Goal: Task Accomplishment & Management: Complete application form

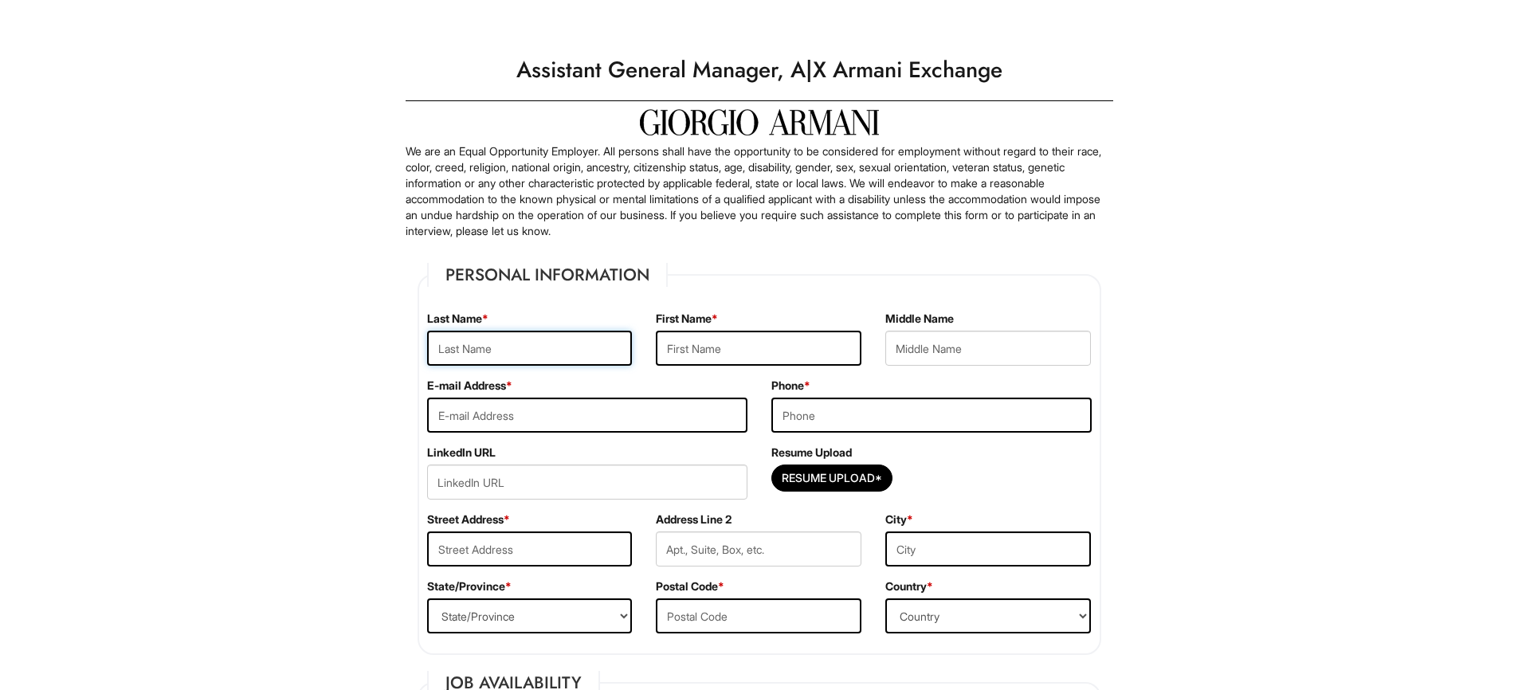
click at [484, 352] on input "text" at bounding box center [530, 348] width 206 height 35
type input "Pointer"
click at [700, 350] on input "text" at bounding box center [759, 348] width 206 height 35
type input "Gevonte"
type input "Ron"
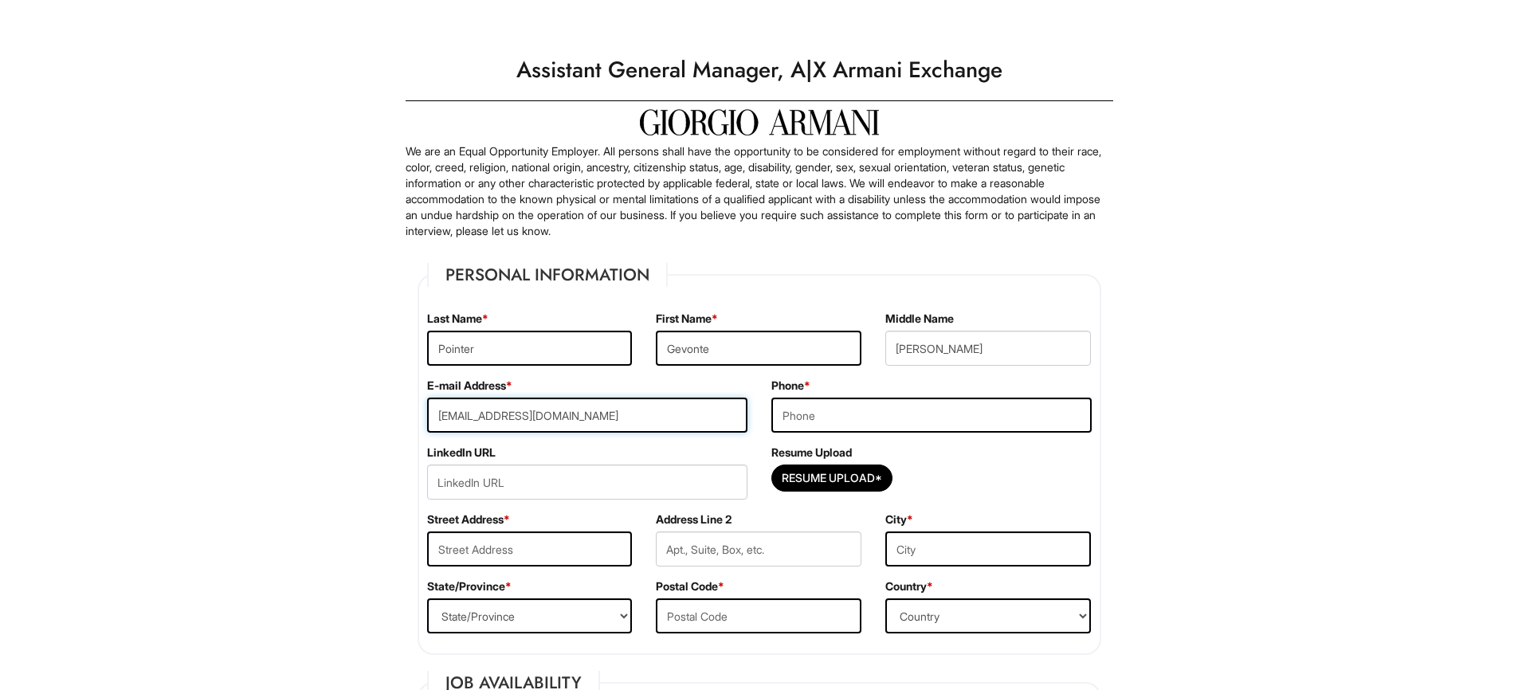
type input "gpointer.jobswalmart@yahoo.com"
click at [830, 413] on input "tel" at bounding box center [931, 415] width 320 height 35
type input "3126102407"
drag, startPoint x: 1078, startPoint y: 461, endPoint x: 1098, endPoint y: 459, distance: 20.1
click at [1078, 461] on div "Resume Upload Resume Upload*" at bounding box center [931, 478] width 344 height 67
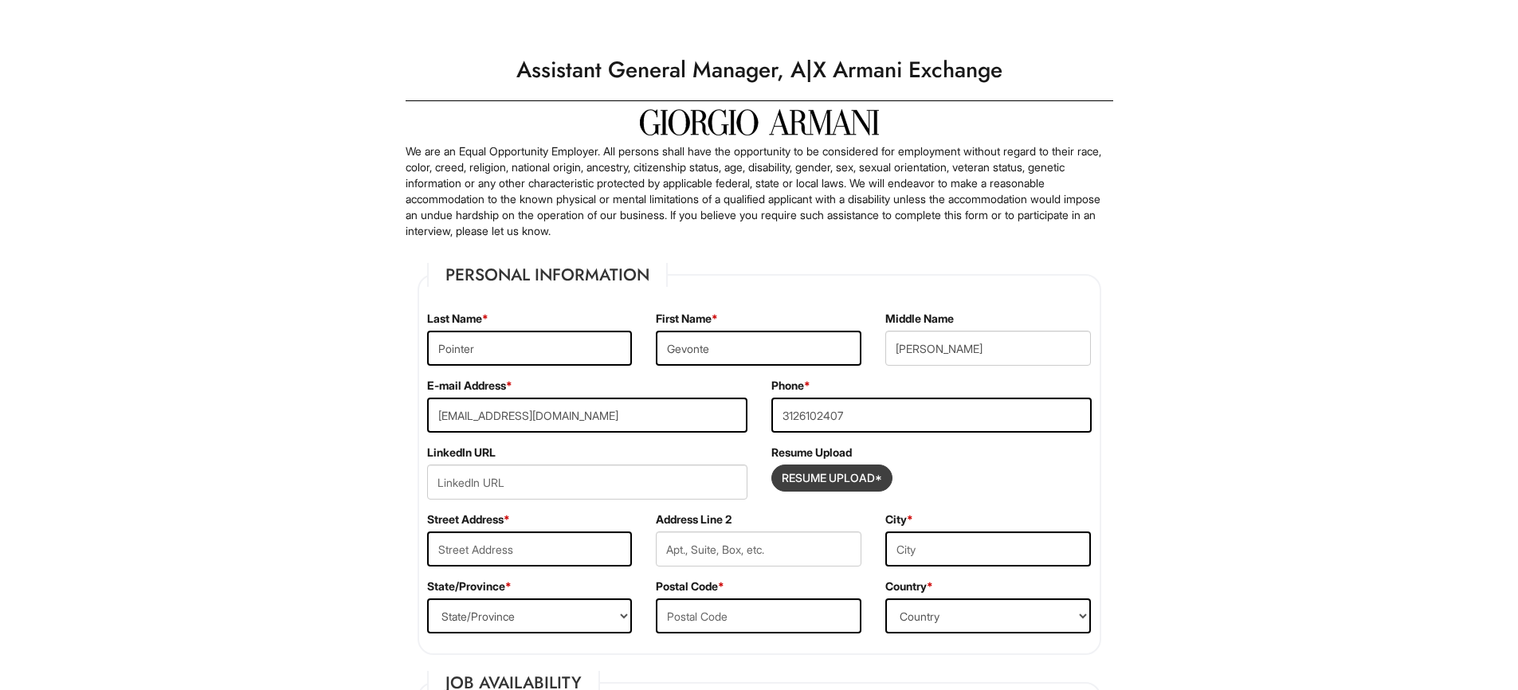
click at [846, 487] on input "Resume Upload*" at bounding box center [832, 478] width 120 height 26
type input "C:\fakepath\GP_resume_Aug-Sept2025.pdf"
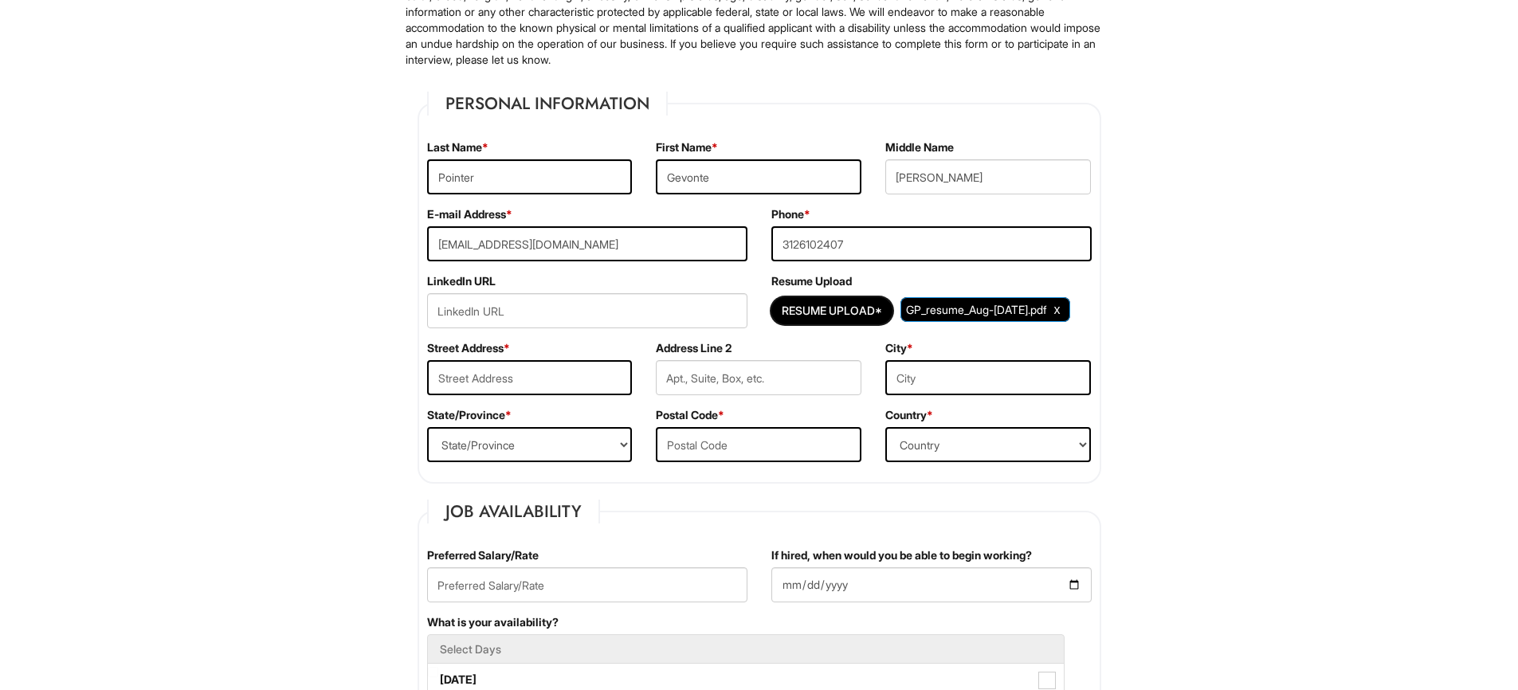
scroll to position [179, 0]
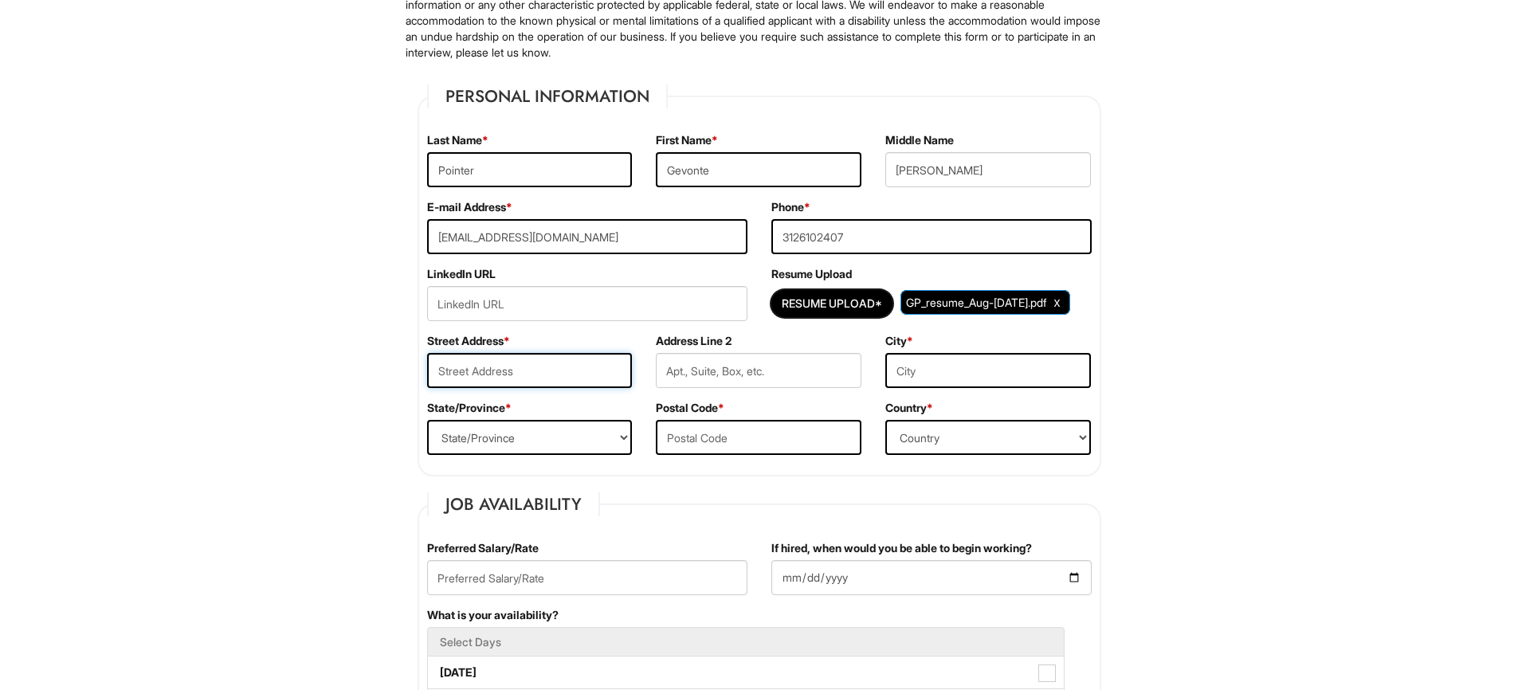
click at [512, 381] on input "text" at bounding box center [530, 370] width 206 height 35
type input "349 E 48th St"
type input "APT 1D"
type input "Chicago"
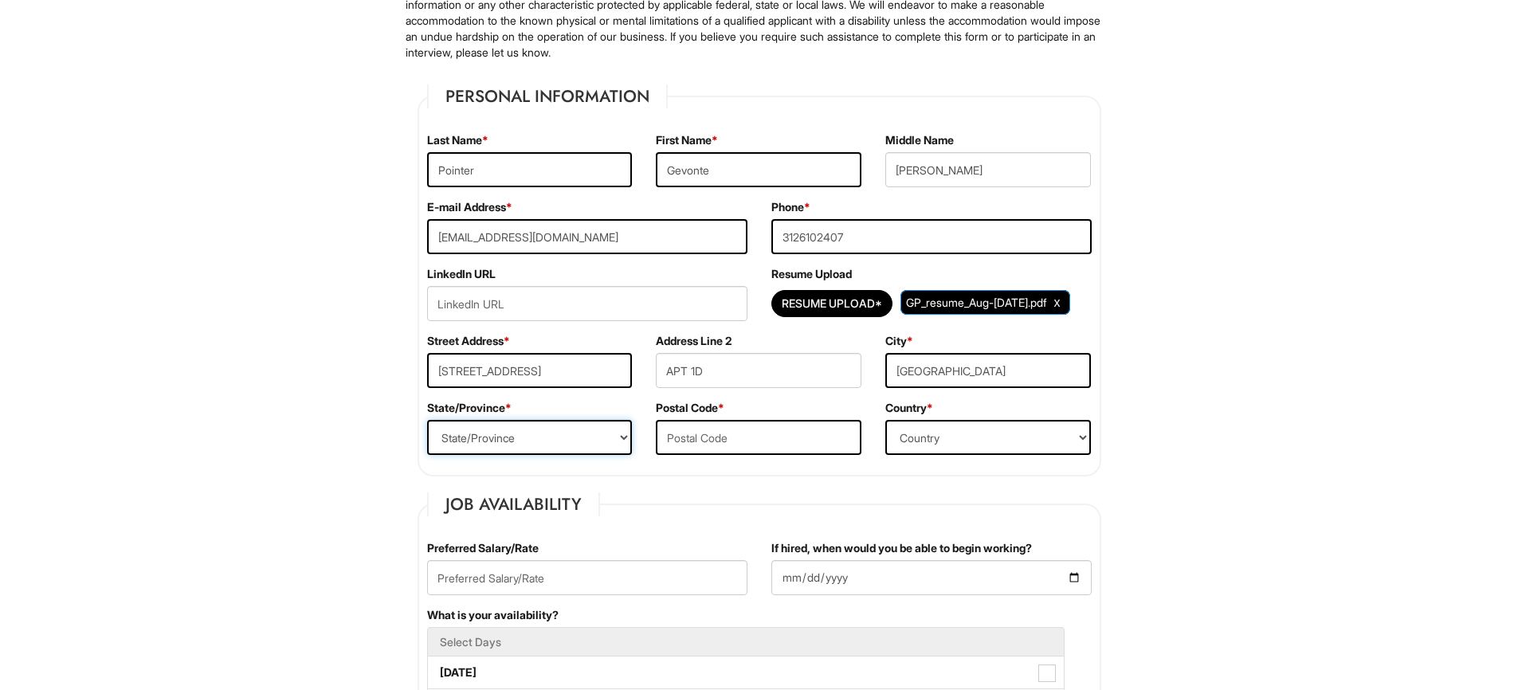
click at [427, 420] on select "State/Province ALABAMA ALASKA ARIZONA ARKANSAS CALIFORNIA COLORADO CONNECTICUT …" at bounding box center [530, 437] width 206 height 35
select select "IL"
click option "ILLINOIS" at bounding box center [0, 0] width 0 height 0
click at [725, 430] on input "text" at bounding box center [759, 437] width 206 height 35
type input "60615"
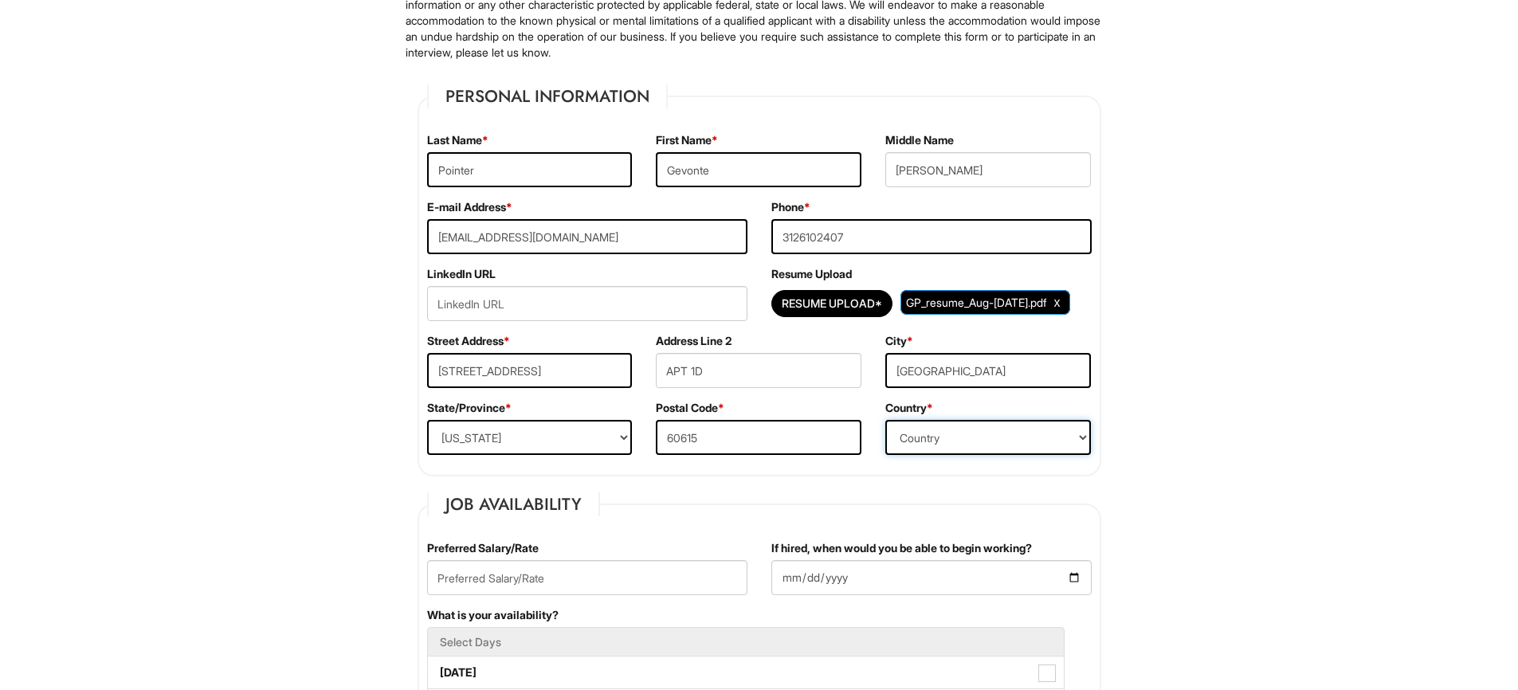
select select "United States of America"
click option "United States of America" at bounding box center [0, 0] width 0 height 0
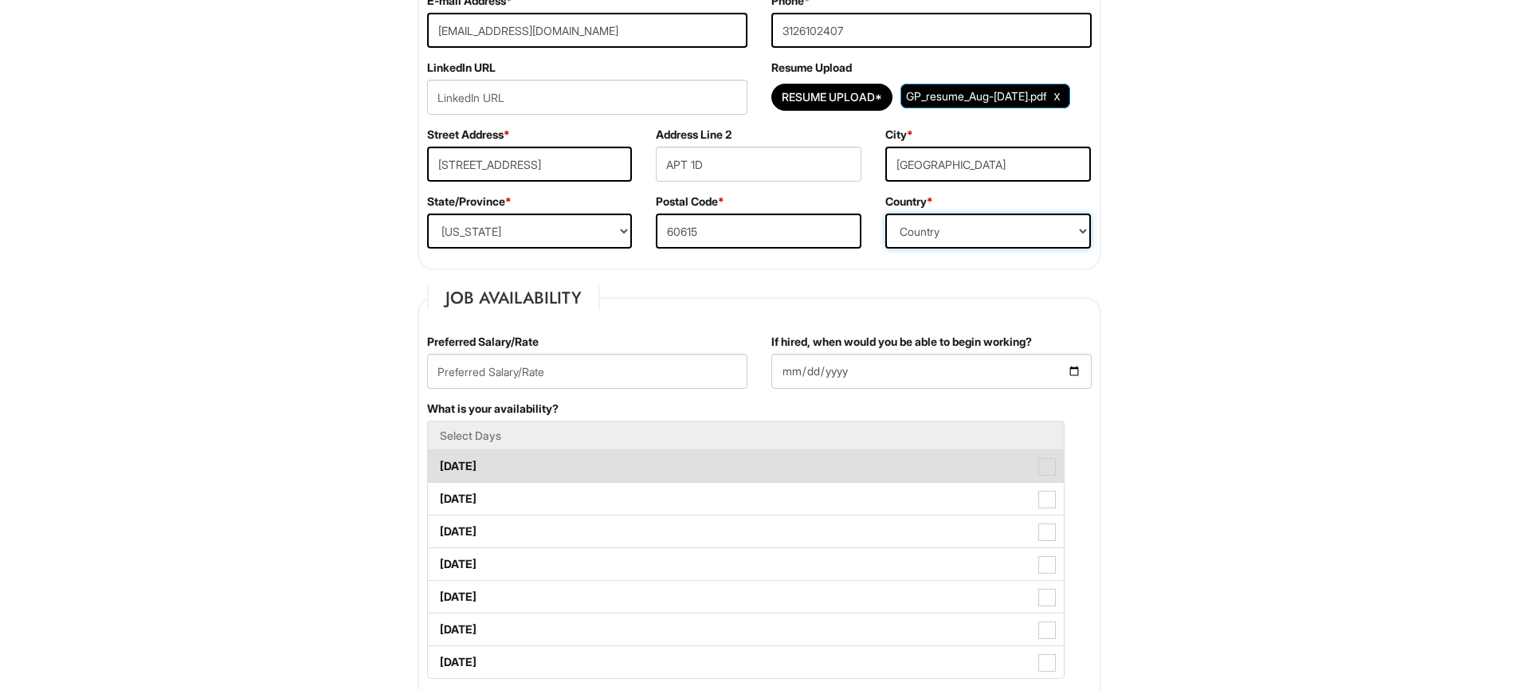
scroll to position [510, 0]
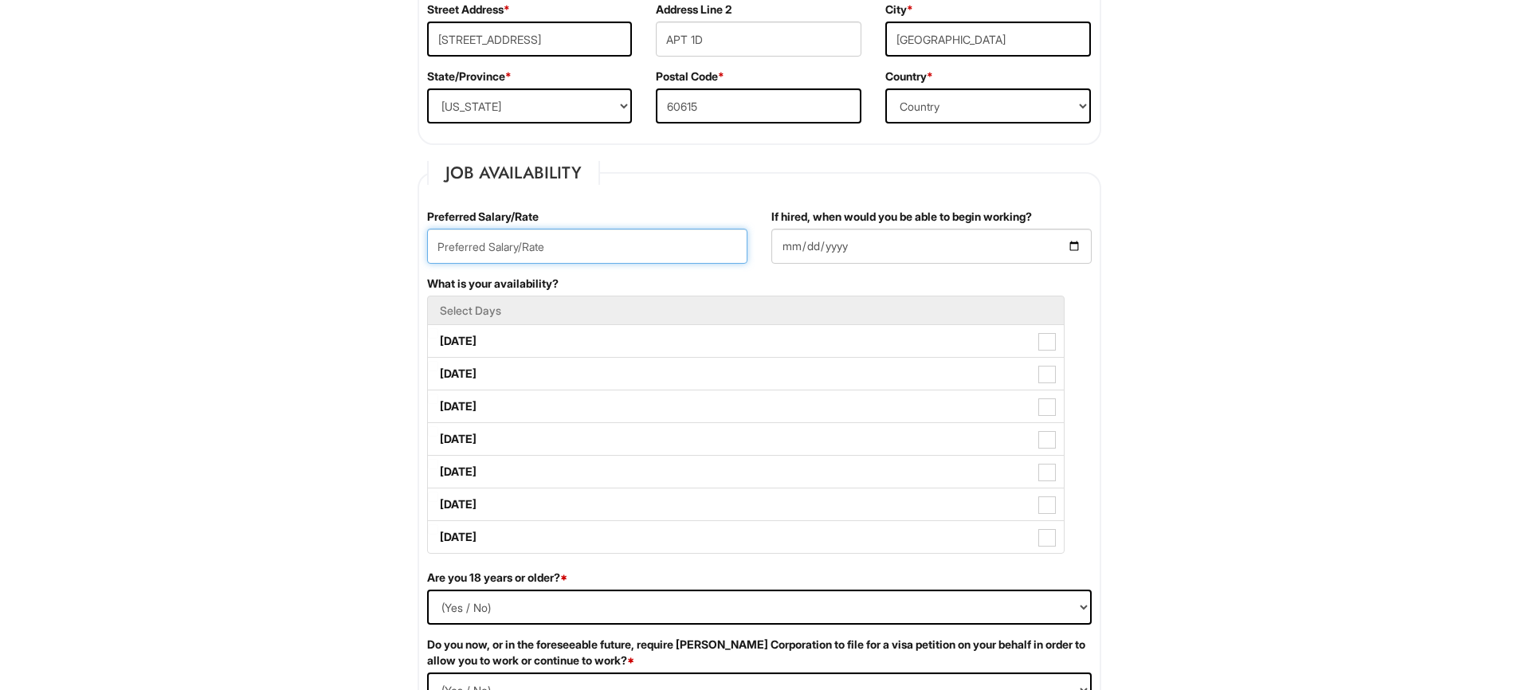
click at [502, 233] on input "text" at bounding box center [587, 246] width 320 height 35
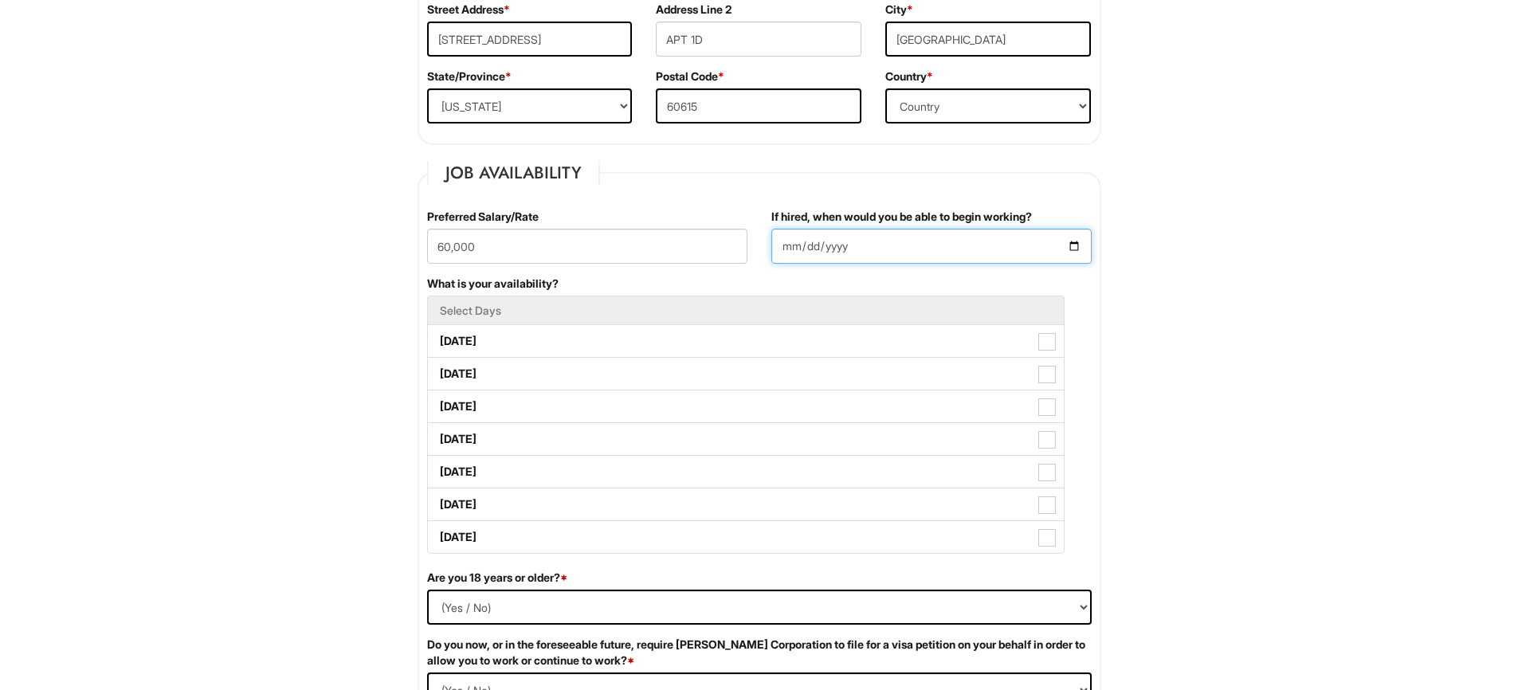
click at [901, 245] on input "If hired, when would you be able to begin working?" at bounding box center [931, 246] width 320 height 35
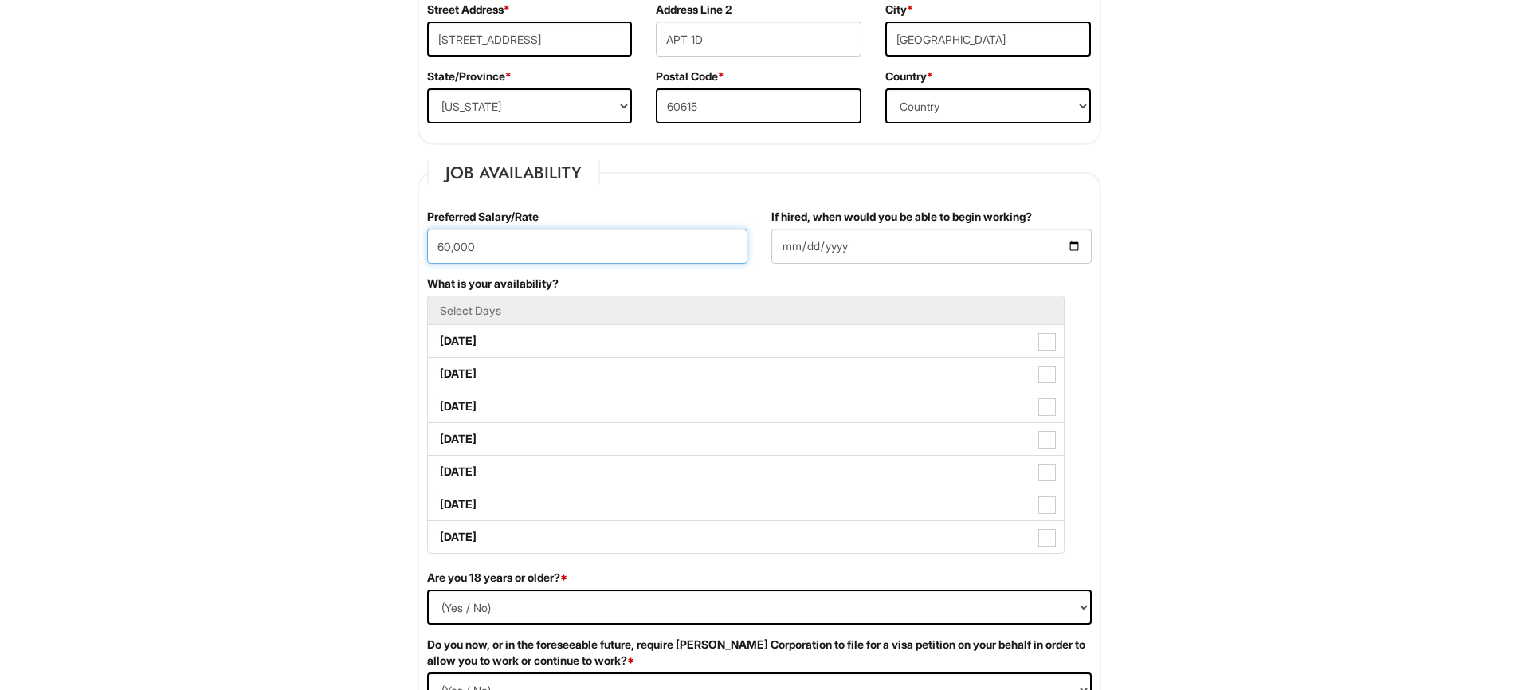
click at [434, 248] on input "60,000" at bounding box center [587, 246] width 320 height 35
type input "$60,000"
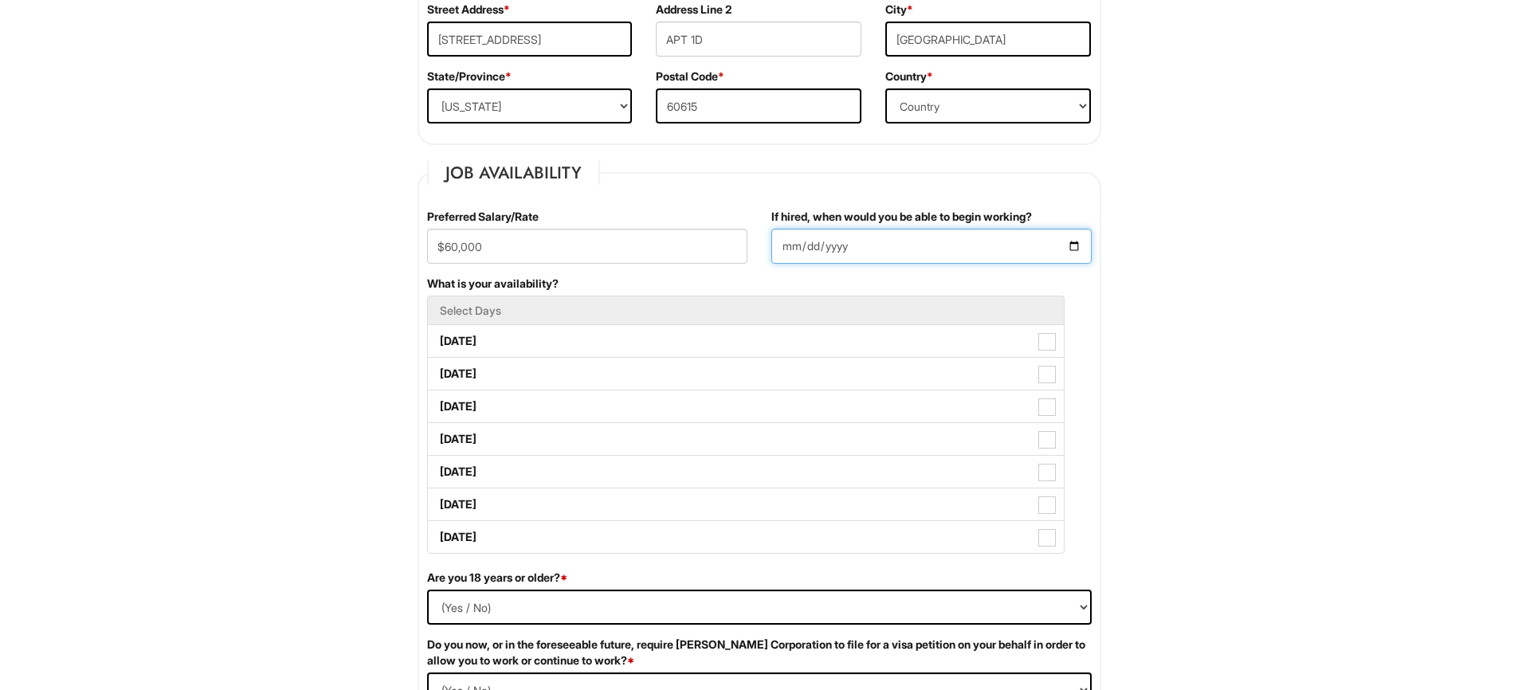
click at [859, 232] on input "If hired, when would you be able to begin working?" at bounding box center [931, 246] width 320 height 35
click at [1077, 249] on input "If hired, when would you be able to begin working?" at bounding box center [931, 246] width 320 height 35
type input "2025-09-01"
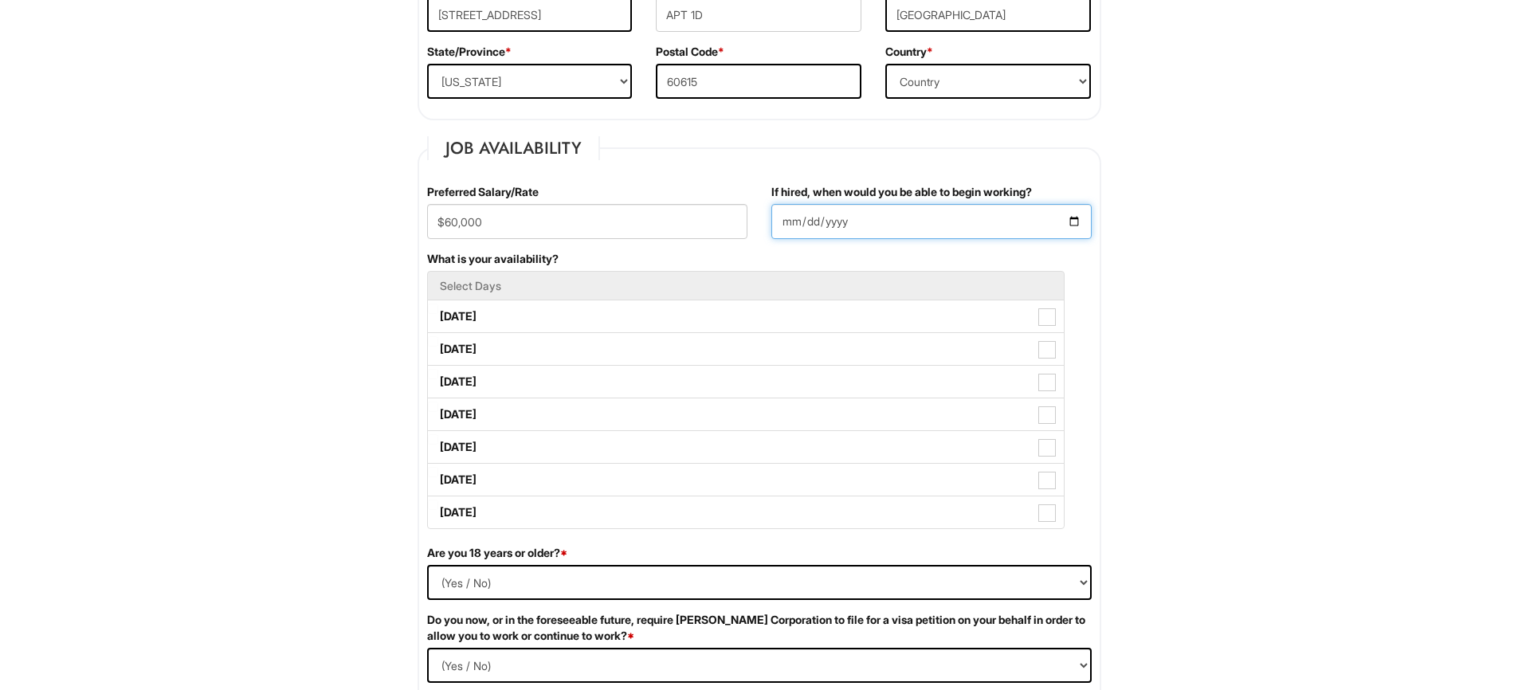
scroll to position [574, 0]
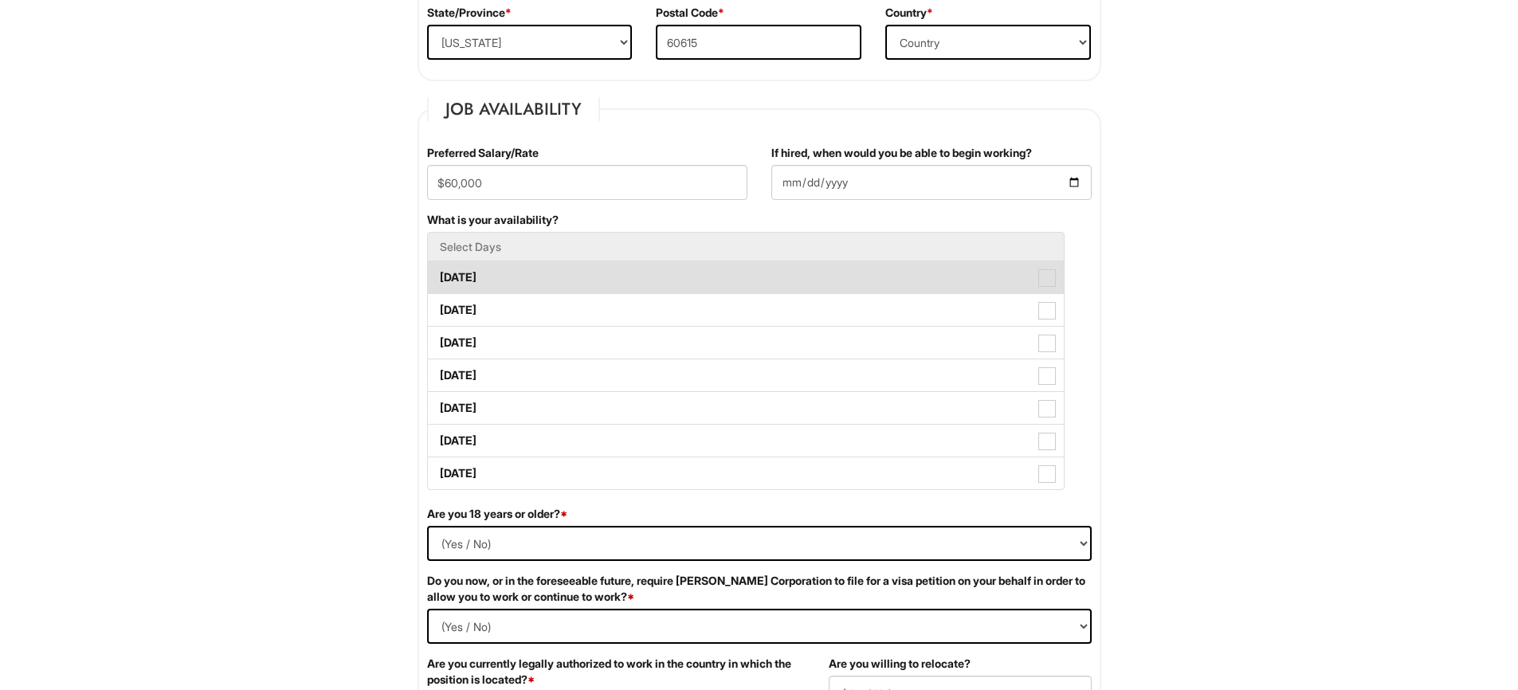
click at [465, 277] on label "Monday" at bounding box center [746, 277] width 636 height 32
click at [438, 275] on Available_Monday "Monday" at bounding box center [433, 270] width 10 height 10
checkbox Available_Monday "true"
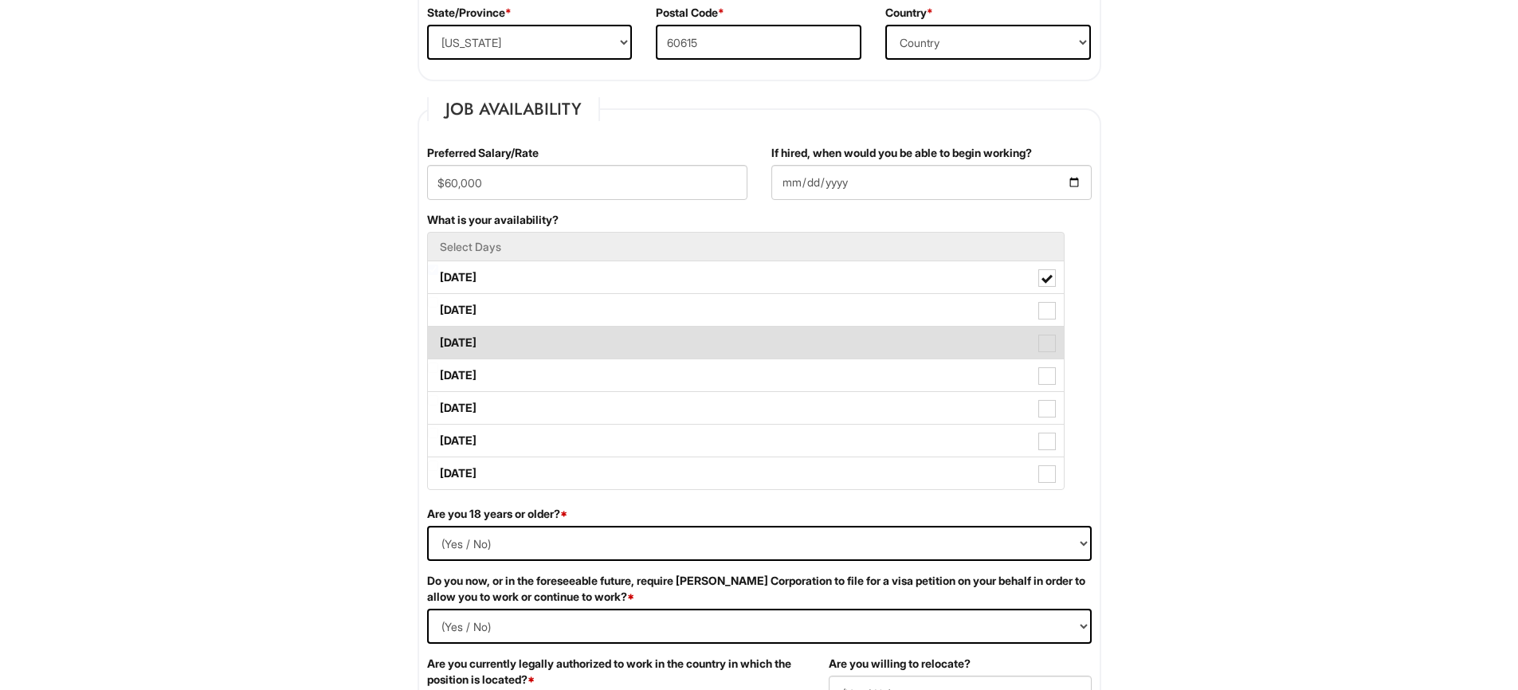
click at [457, 335] on label "Wednesday" at bounding box center [746, 343] width 636 height 32
click at [438, 335] on Available_Wednesday "Wednesday" at bounding box center [433, 335] width 10 height 10
checkbox Available_Wednesday "true"
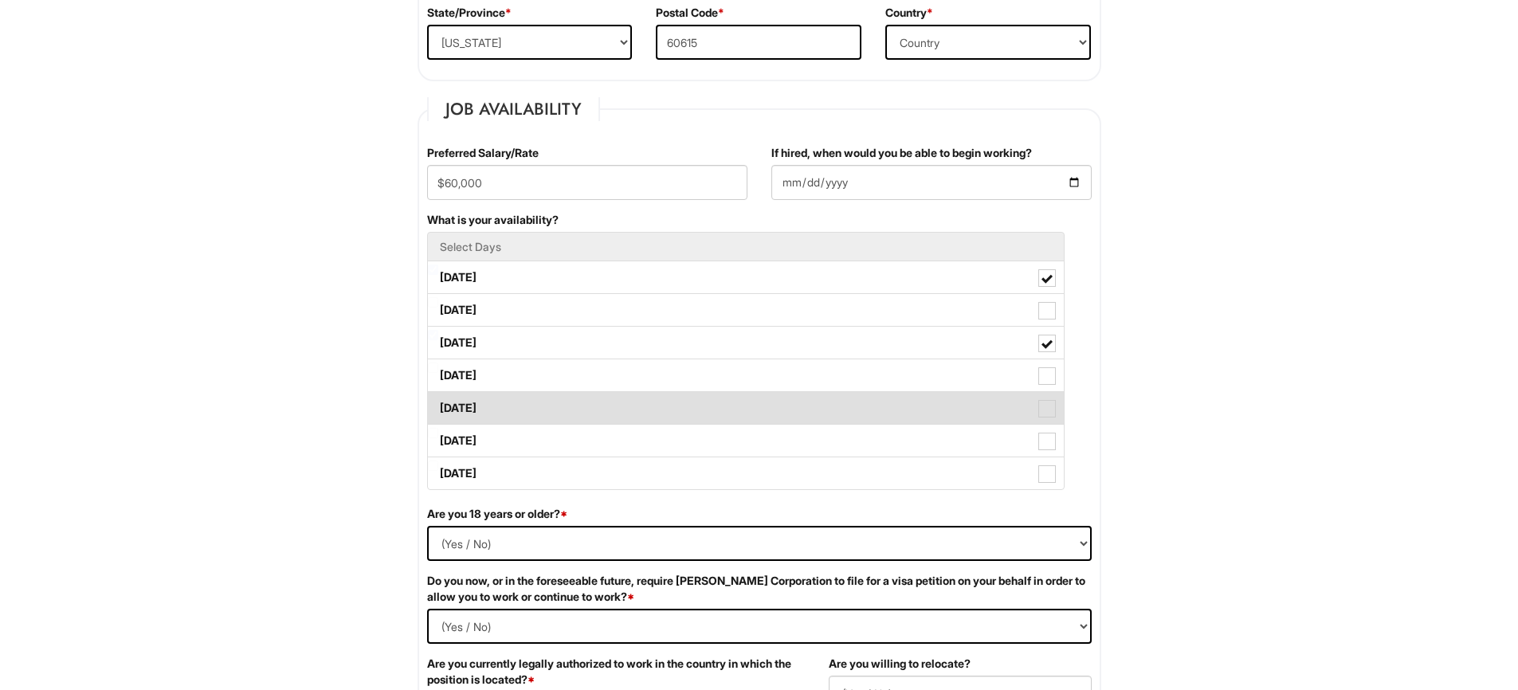
click at [469, 407] on label "Friday" at bounding box center [746, 408] width 636 height 32
click at [438, 406] on Available_Friday "Friday" at bounding box center [433, 400] width 10 height 10
checkbox Available_Friday "true"
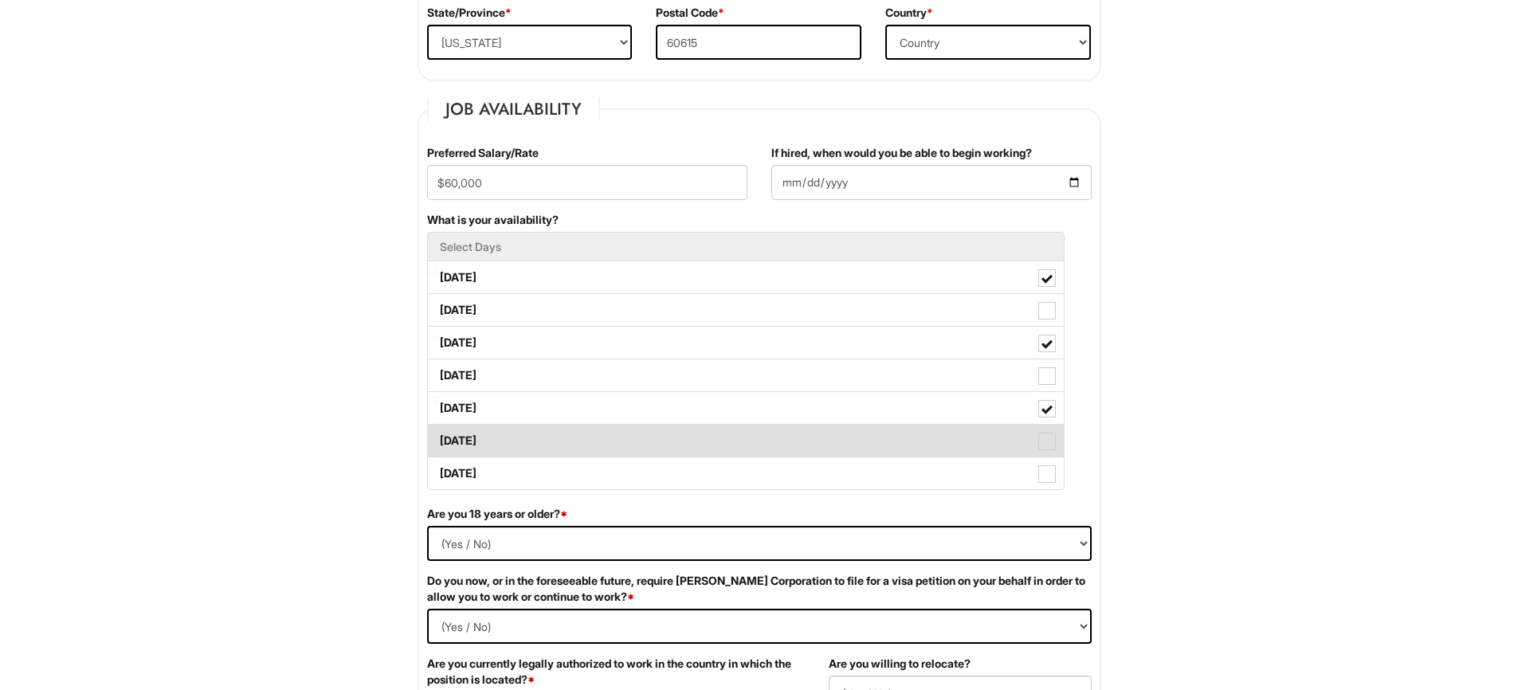
click at [468, 449] on label "Saturday" at bounding box center [746, 441] width 636 height 32
click at [438, 438] on Available_Saturday "Saturday" at bounding box center [433, 433] width 10 height 10
checkbox Available_Saturday "true"
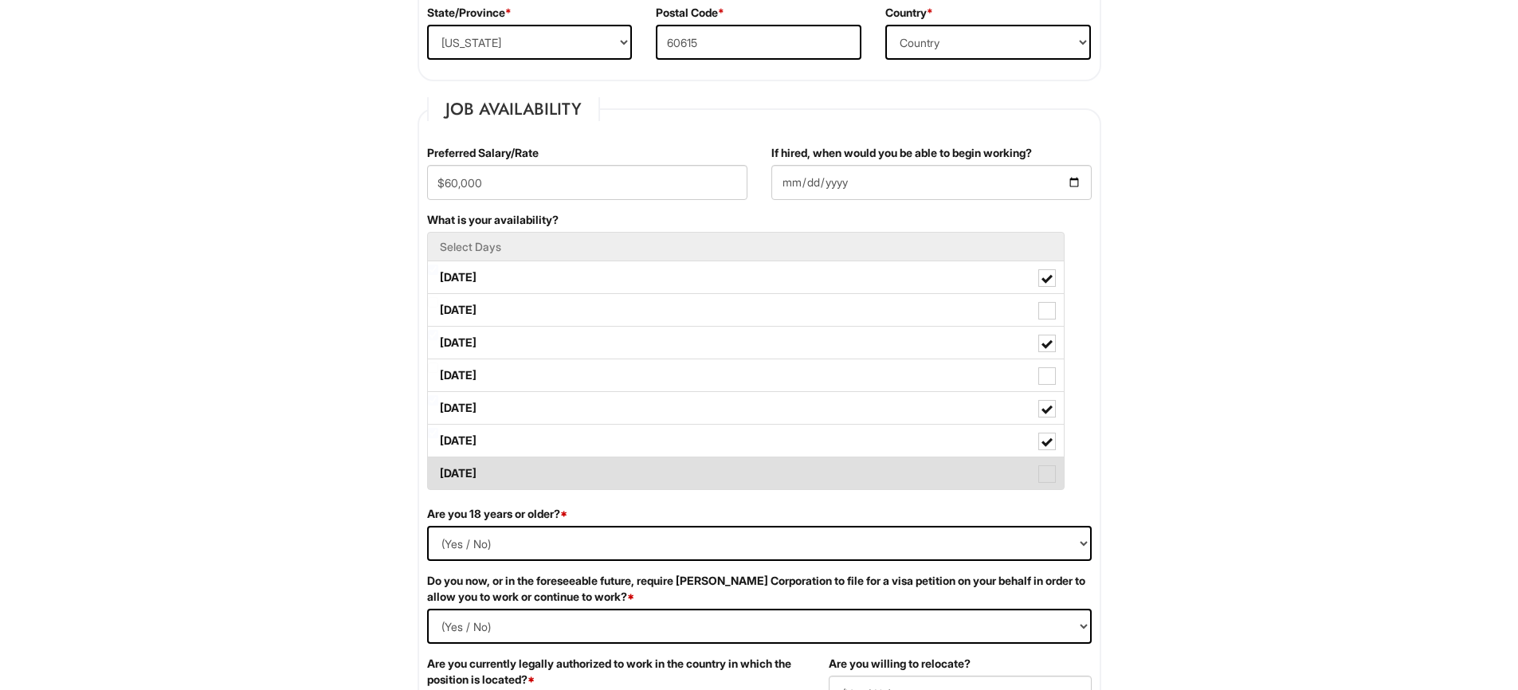
click at [468, 469] on label "Sunday" at bounding box center [746, 473] width 636 height 32
click at [438, 469] on Available_Sunday "Sunday" at bounding box center [433, 466] width 10 height 10
checkbox Available_Sunday "true"
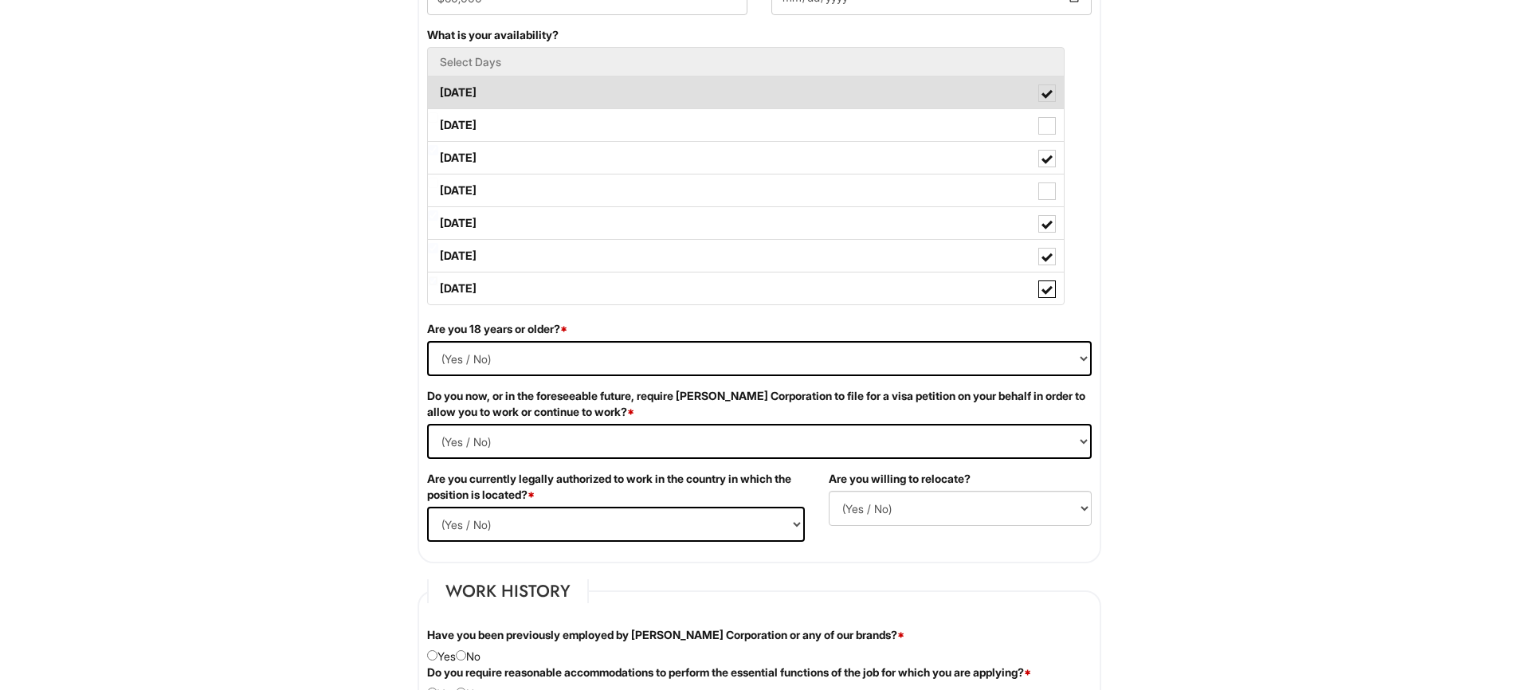
scroll to position [752, 0]
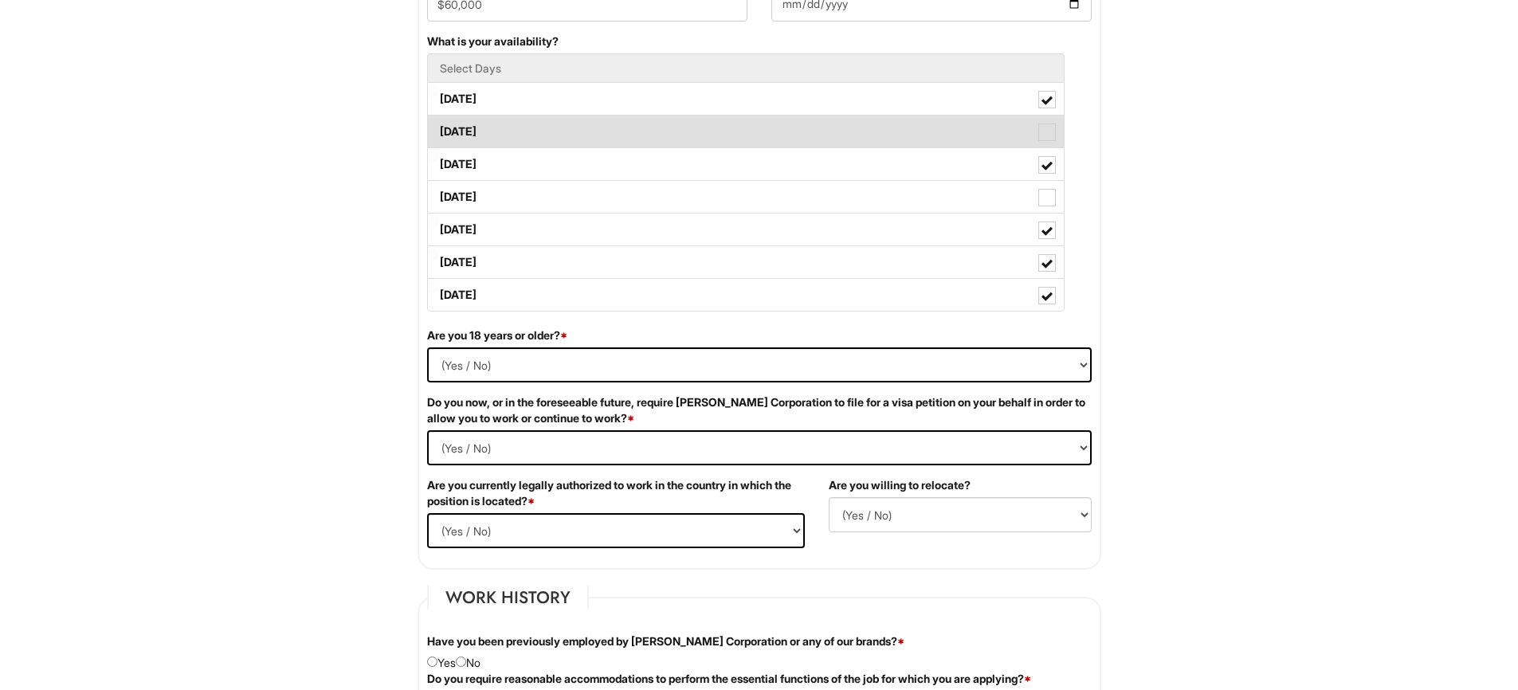
click at [512, 121] on label "Tuesday" at bounding box center [746, 132] width 636 height 32
click at [438, 121] on Available_Tuesday "Tuesday" at bounding box center [433, 124] width 10 height 10
checkbox Available_Tuesday "true"
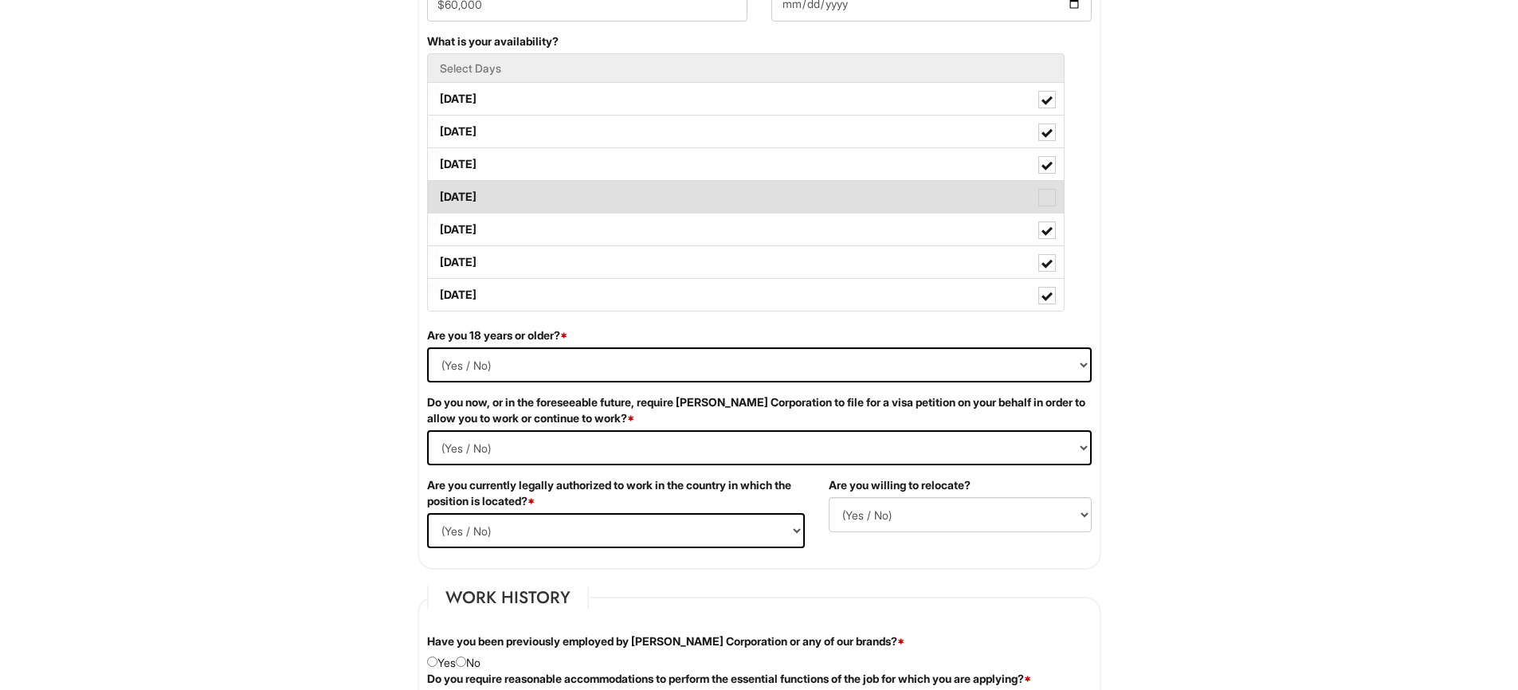
click at [501, 194] on label "Thursday" at bounding box center [746, 197] width 636 height 32
click at [438, 194] on Available_Thursday "Thursday" at bounding box center [433, 189] width 10 height 10
checkbox Available_Thursday "true"
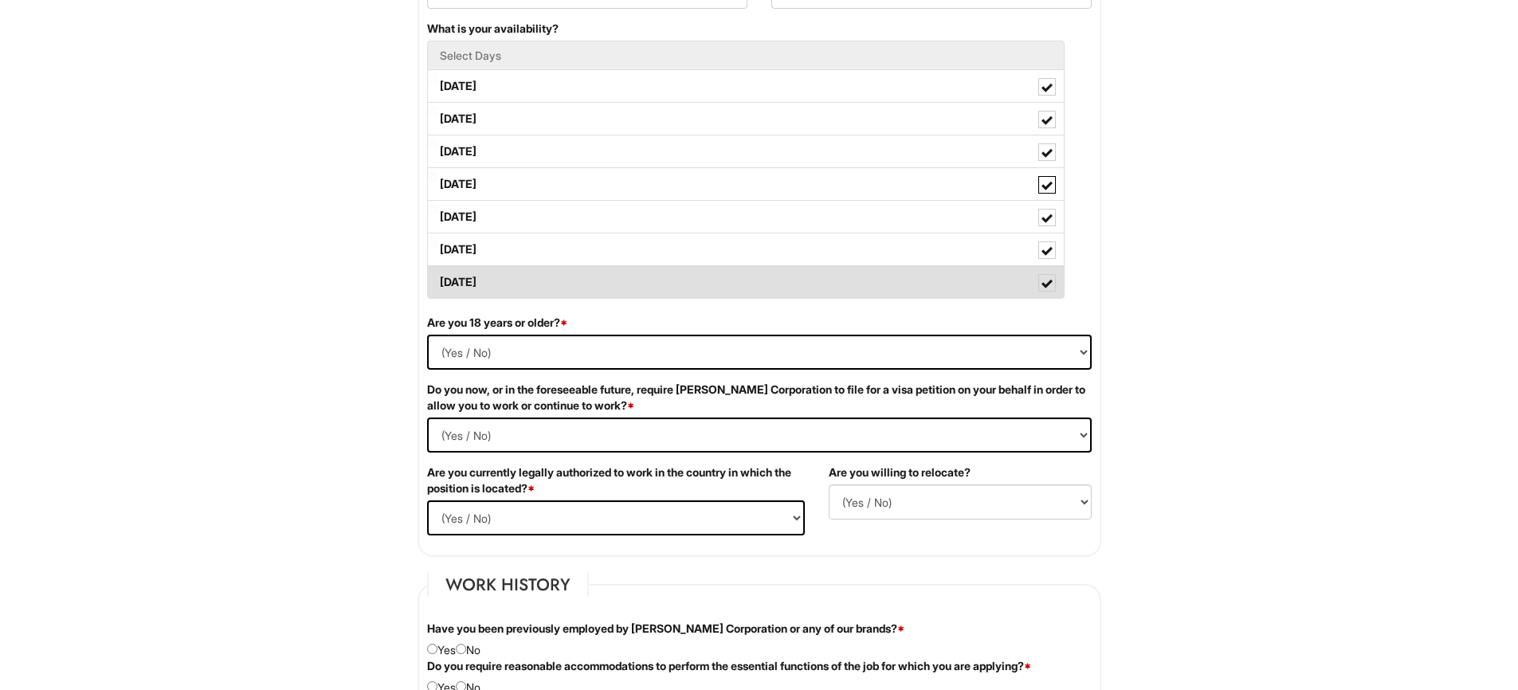
scroll to position [842, 0]
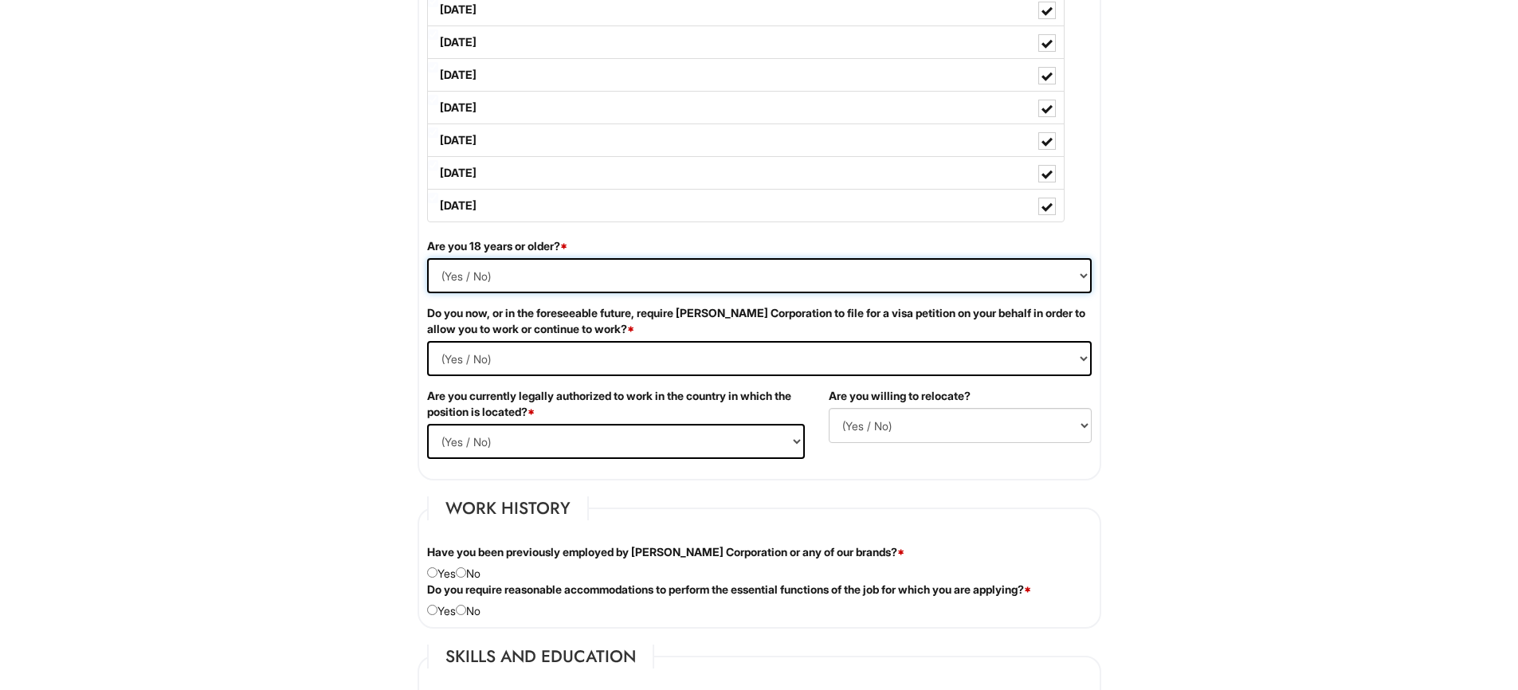
select select "Yes"
click option "Yes" at bounding box center [0, 0] width 0 height 0
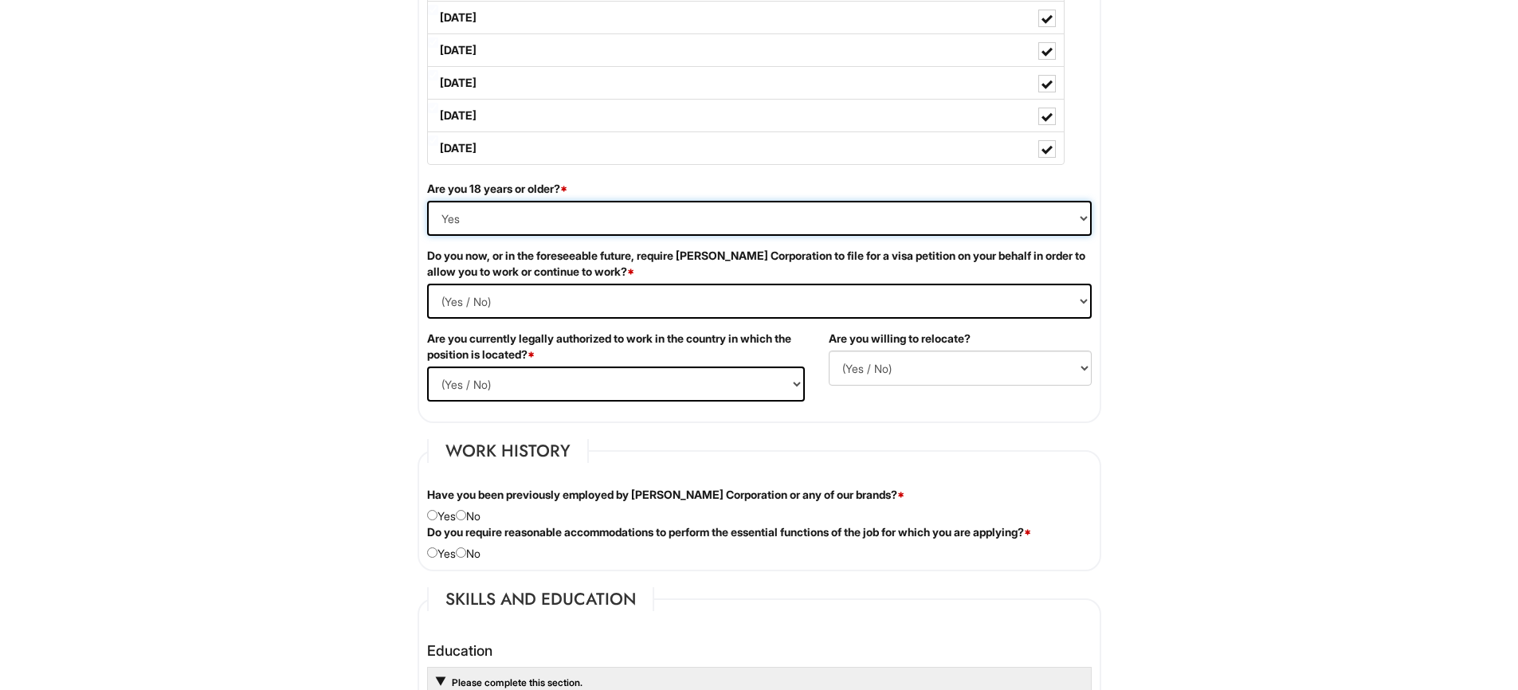
scroll to position [905, 0]
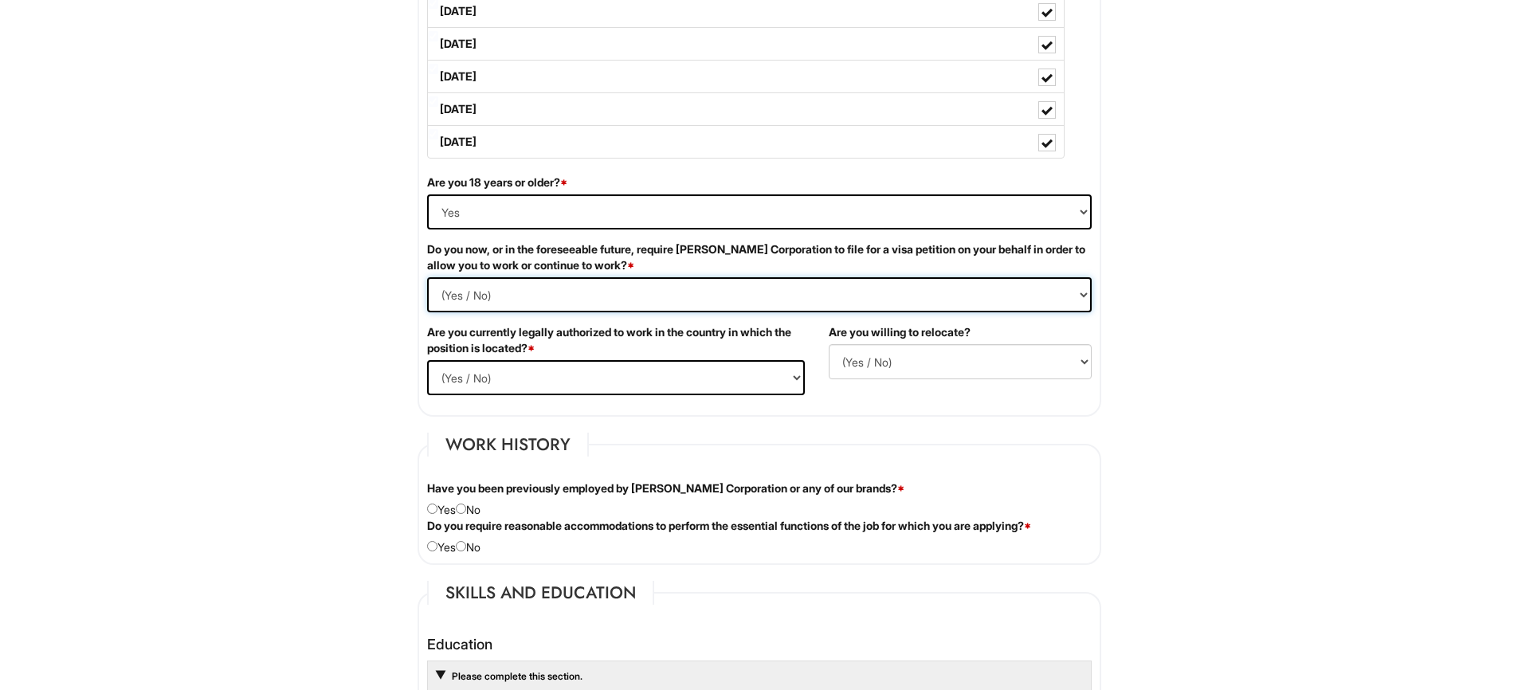
select Required "No"
click option "No" at bounding box center [0, 0] width 0 height 0
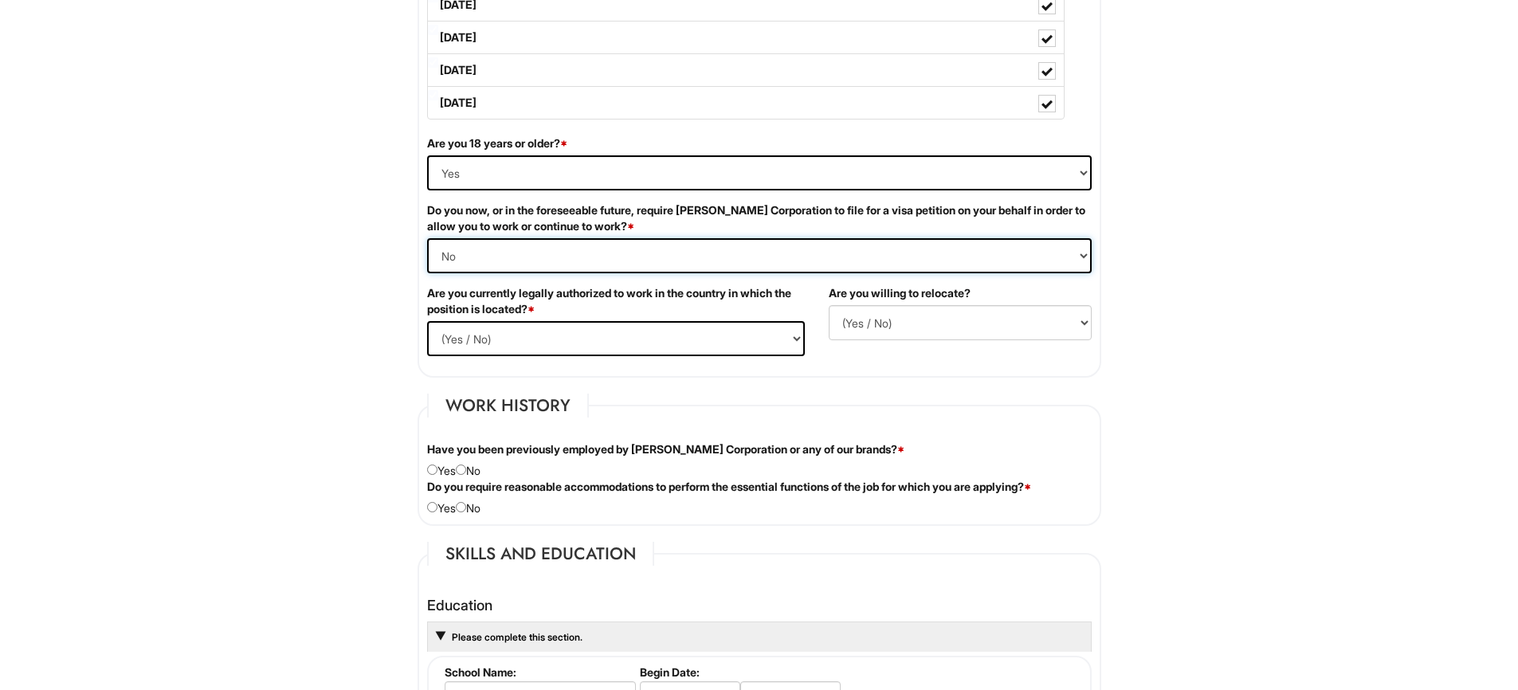
scroll to position [956, 0]
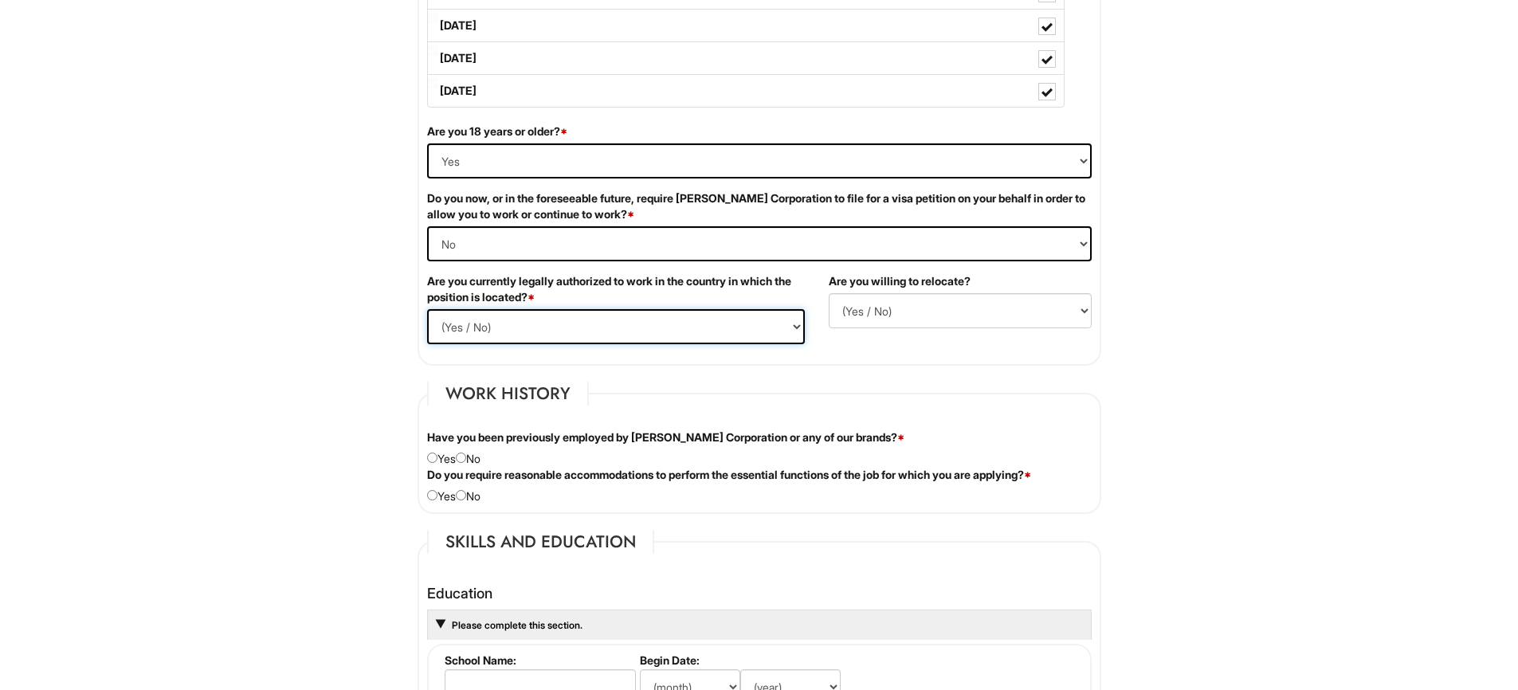
select select "Yes"
click option "Yes" at bounding box center [0, 0] width 0 height 0
select select "N"
click option "No" at bounding box center [0, 0] width 0 height 0
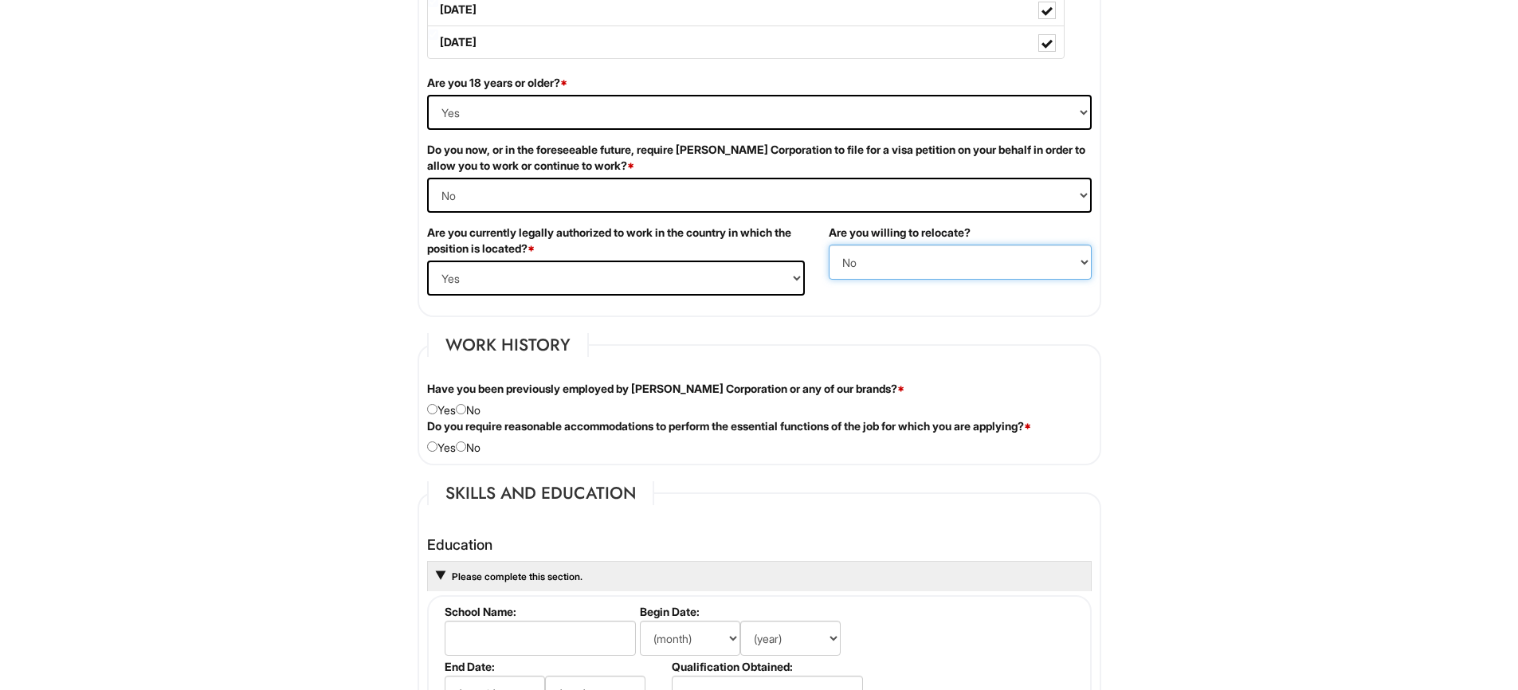
scroll to position [1033, 0]
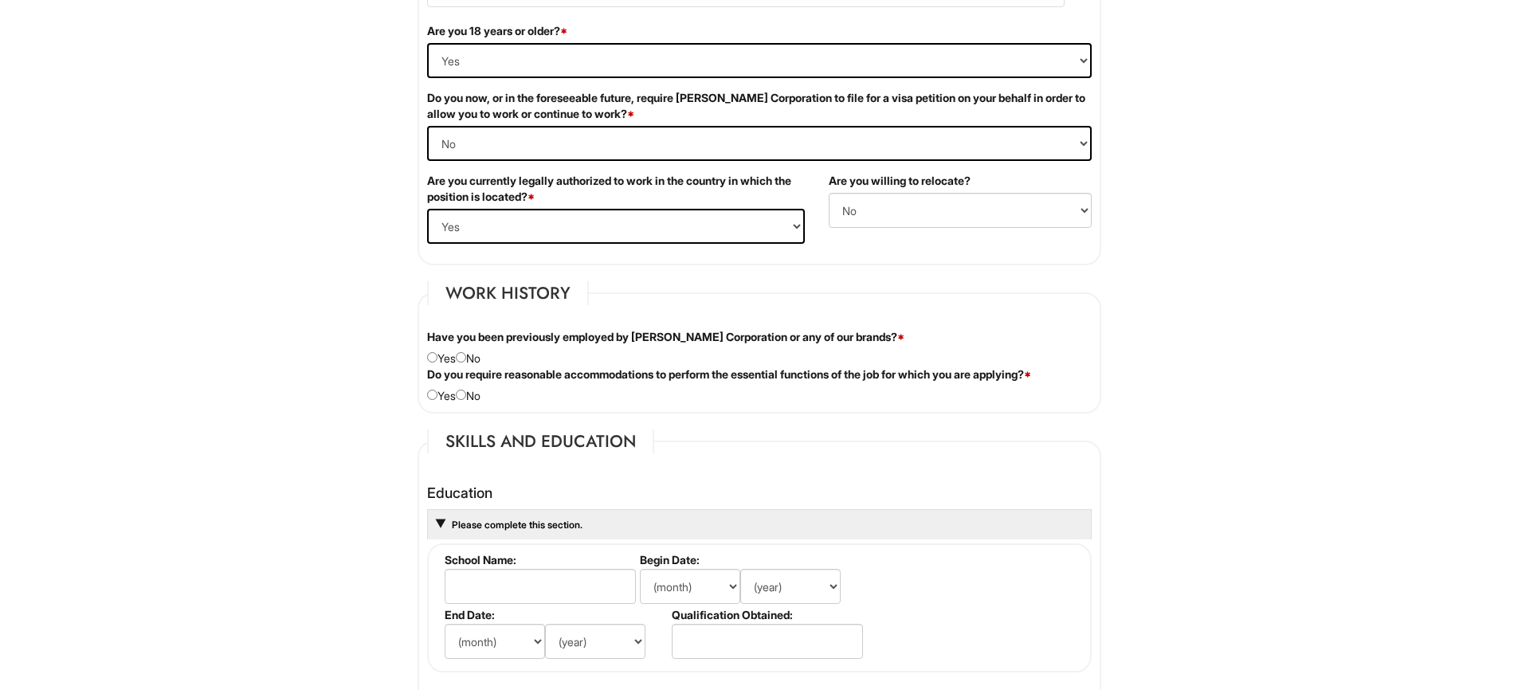
scroll to position [1058, 0]
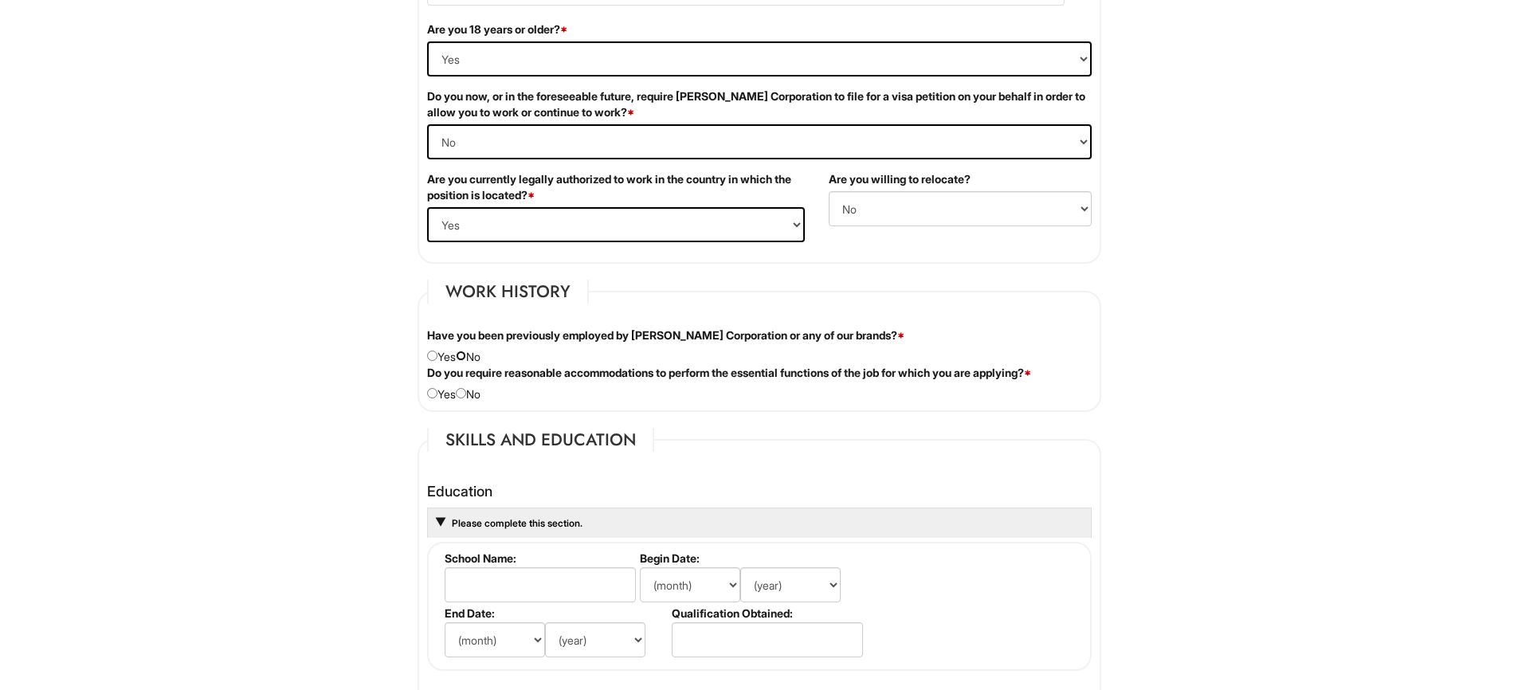
click at [466, 358] on input "radio" at bounding box center [461, 356] width 10 height 10
radio input "true"
click at [464, 398] on input "radio" at bounding box center [461, 393] width 10 height 10
radio input "true"
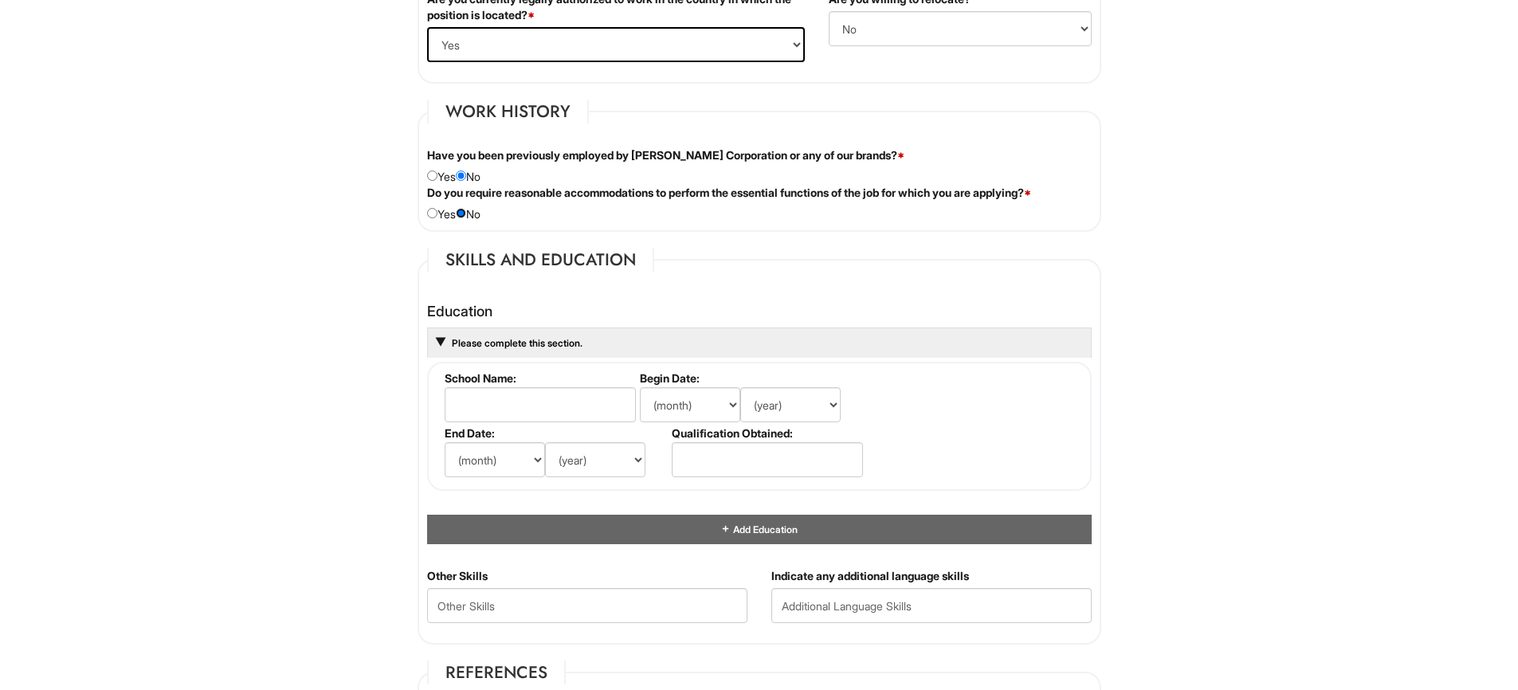
scroll to position [1250, 0]
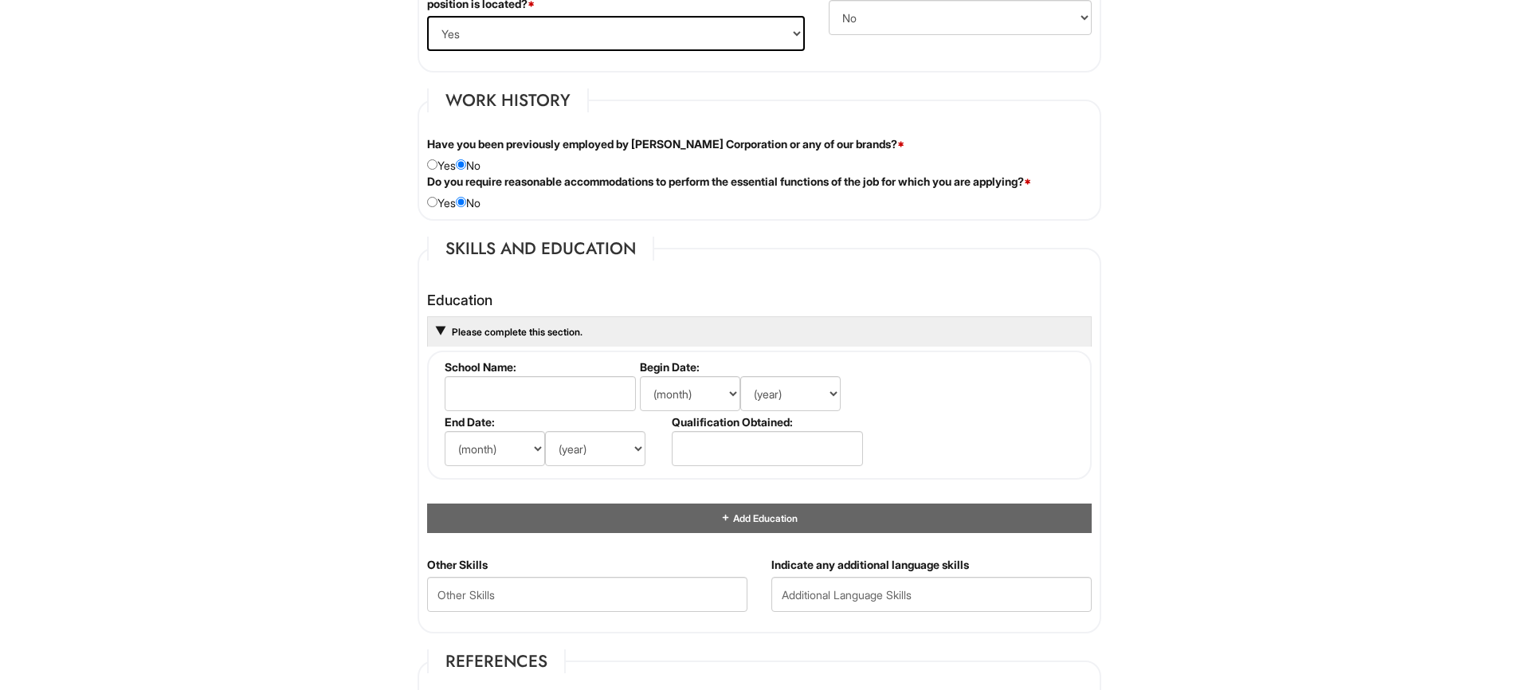
click at [567, 296] on h4 "Education" at bounding box center [759, 300] width 665 height 16
click at [485, 387] on input "text" at bounding box center [540, 393] width 191 height 35
type input "Depaul University"
click at [751, 460] on input "text" at bounding box center [767, 448] width 191 height 35
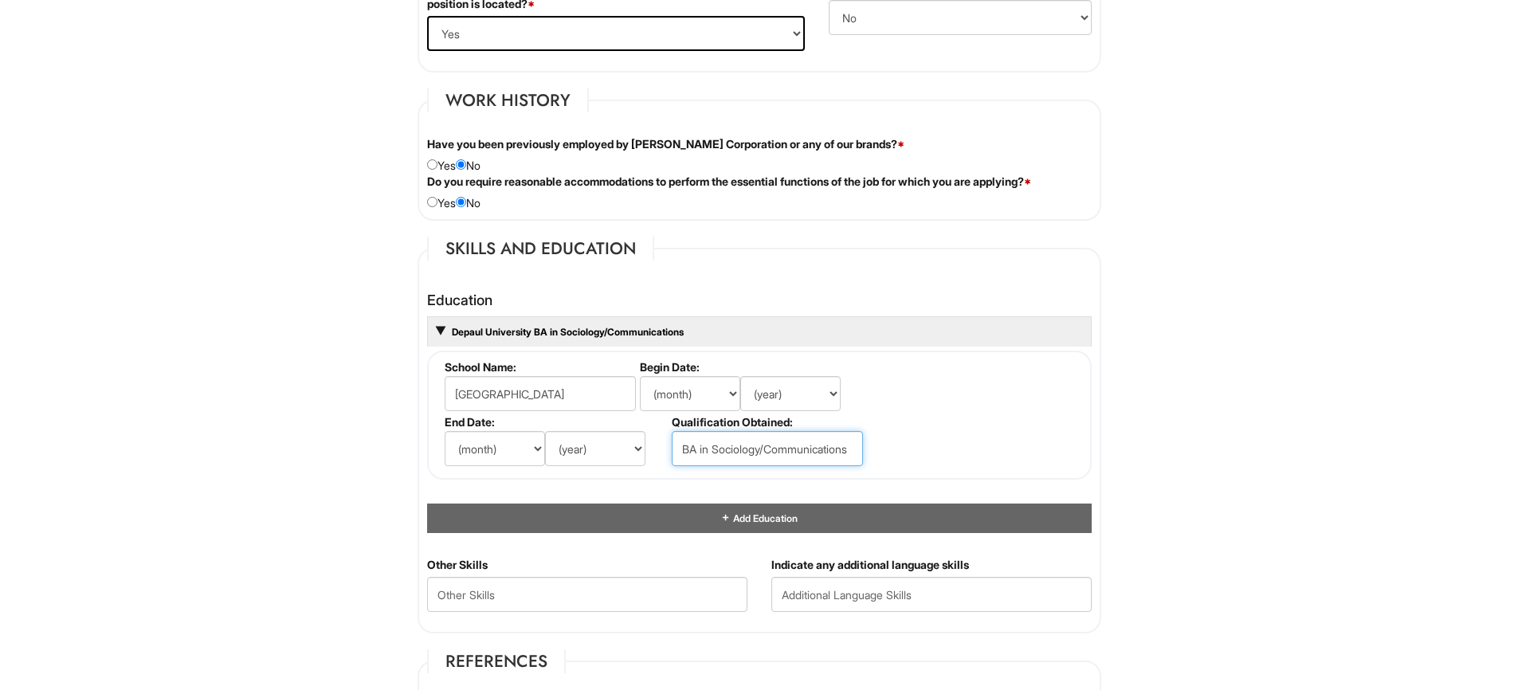
type input "BA in Sociology/Communications"
click at [951, 416] on fieldset "School Name: Depaul University Begin Date: (month) Jan Feb Mar Apr May Jun Jul …" at bounding box center [759, 415] width 665 height 129
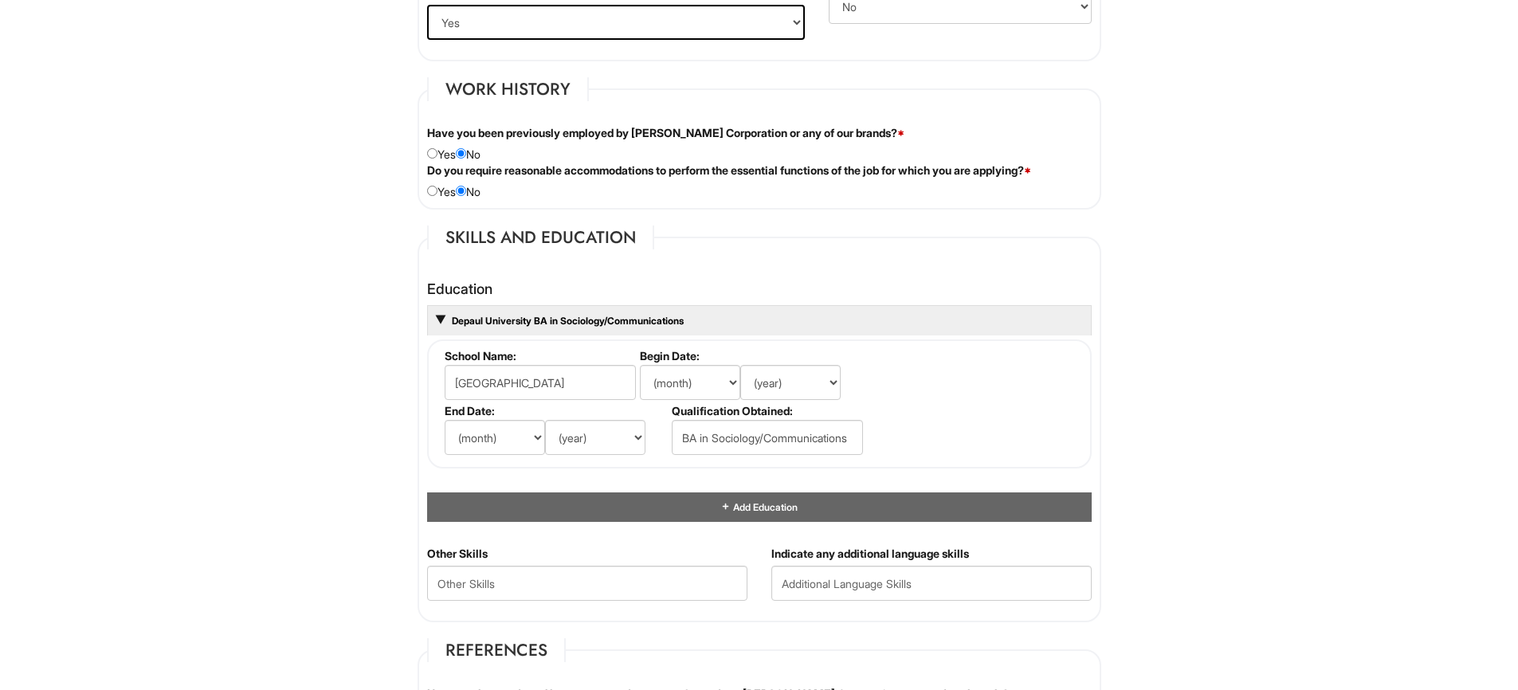
scroll to position [1262, 0]
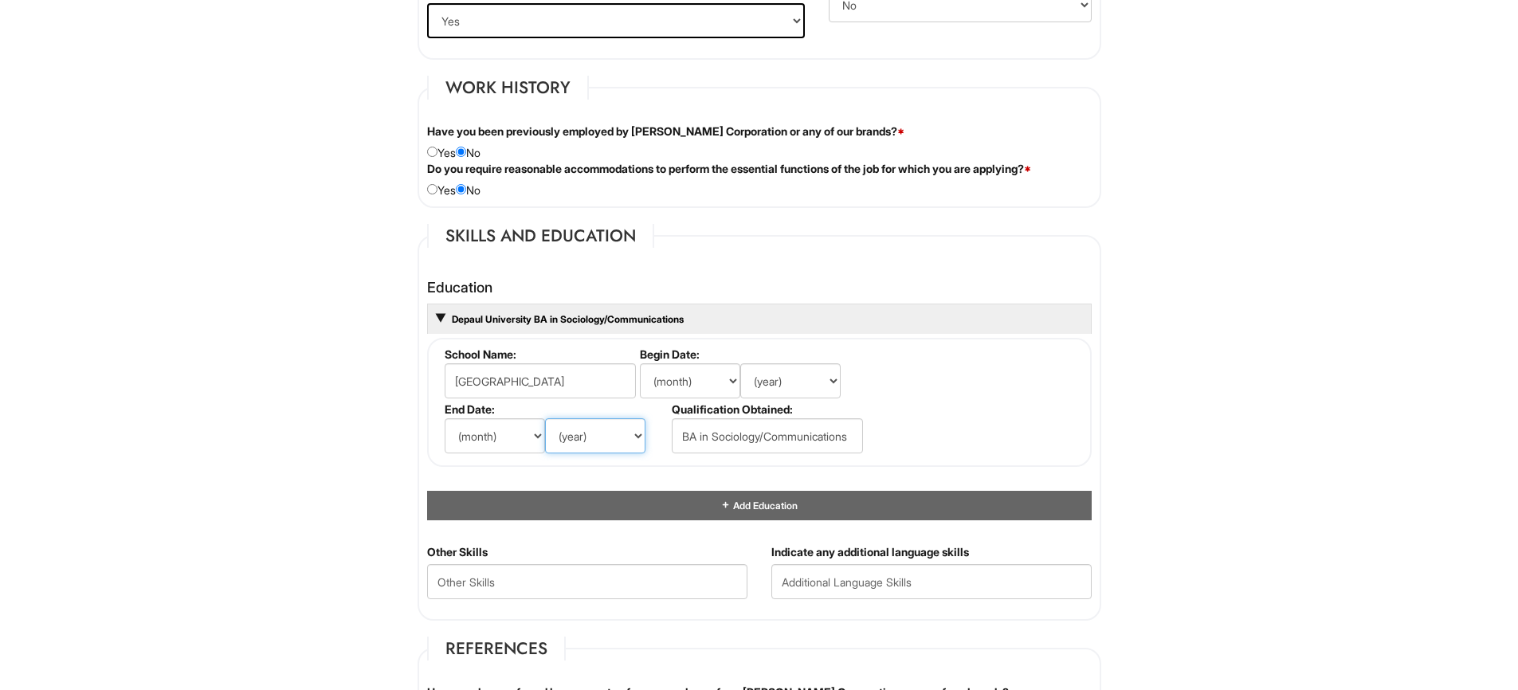
click at [545, 418] on select "(year) 2029 2028 2027 2026 2025 2024 2023 2022 2021 2020 2019 2018 2017 2016 20…" at bounding box center [595, 435] width 100 height 35
select select "2027"
click option "2027" at bounding box center [0, 0] width 0 height 0
select select "6"
click option "Jun" at bounding box center [0, 0] width 0 height 0
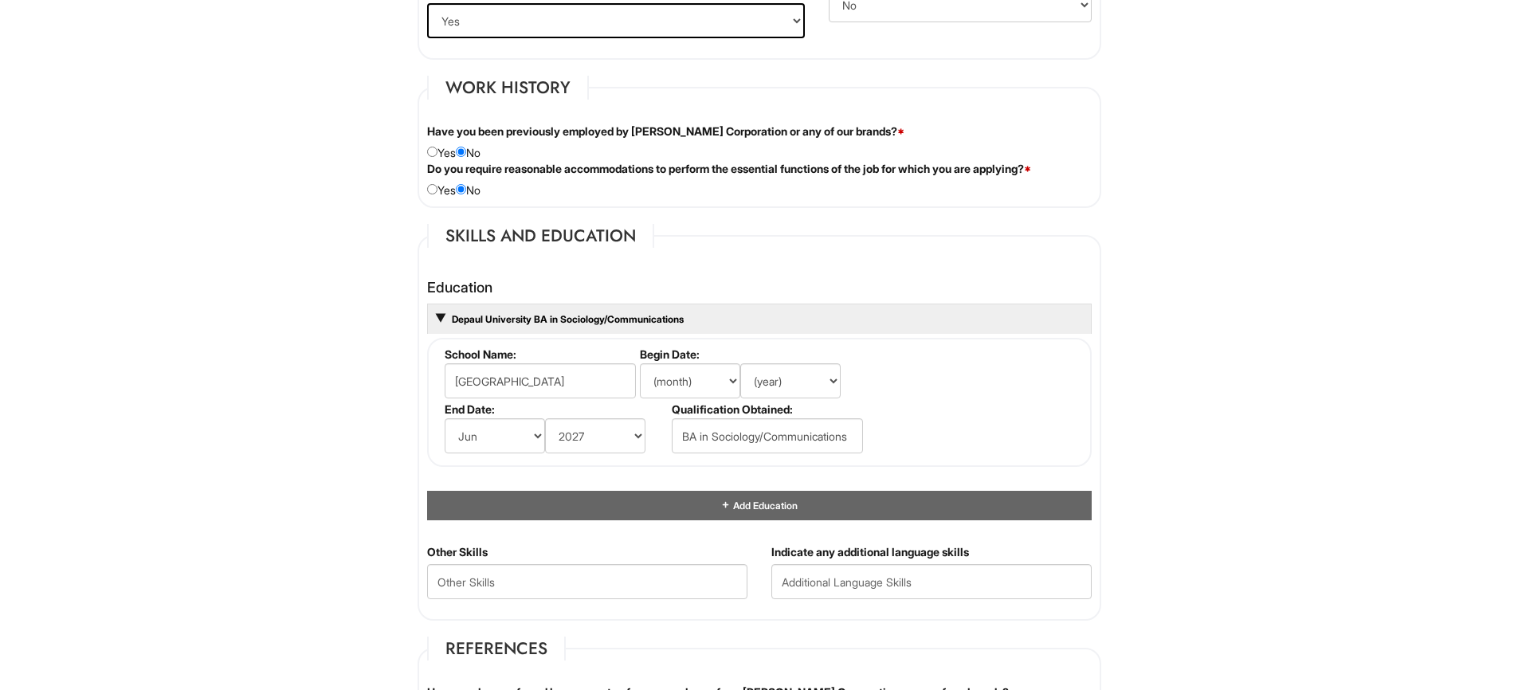
click at [915, 381] on fieldset "School Name: Depaul University Begin Date: (month) Jan Feb Mar Apr May Jun Jul …" at bounding box center [759, 402] width 665 height 129
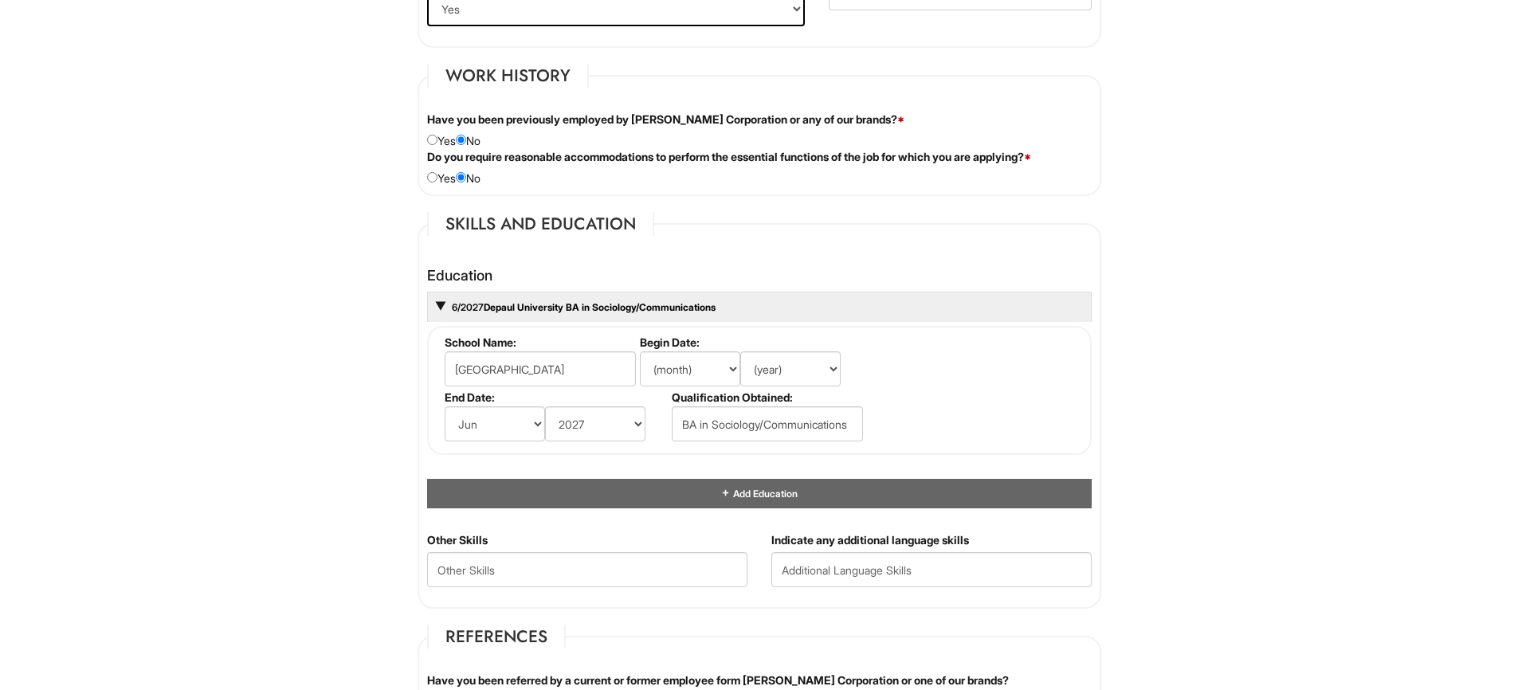
scroll to position [1275, 0]
select select "8"
click option "Aug" at bounding box center [0, 0] width 0 height 0
click at [740, 351] on select "(year) 2029 2028 2027 2026 2025 2024 2023 2022 2021 2020 2019 2018 2017 2016 20…" at bounding box center [790, 368] width 100 height 35
select select "2024"
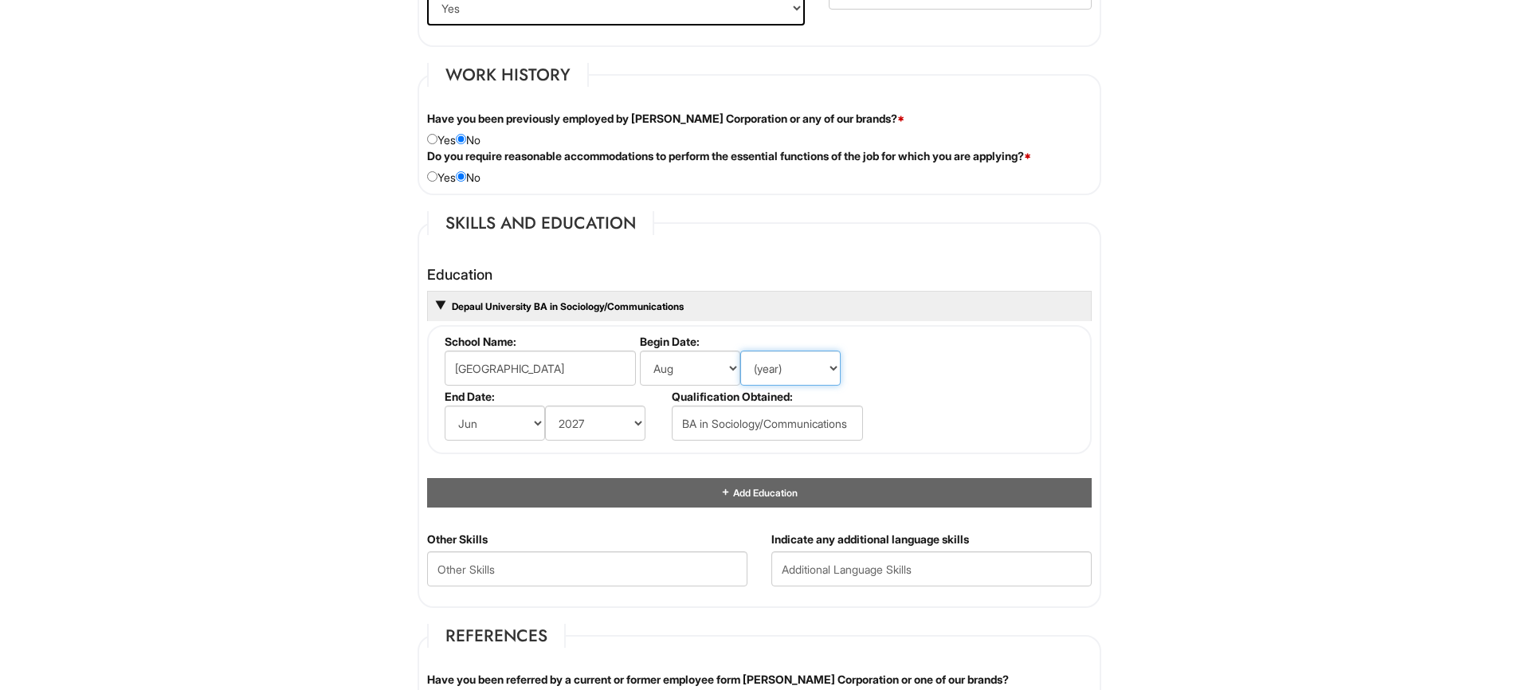
click option "2024" at bounding box center [0, 0] width 0 height 0
click at [945, 398] on fieldset "School Name: Depaul University Begin Date: (month) Jan Feb Mar Apr May Jun Jul …" at bounding box center [759, 389] width 665 height 129
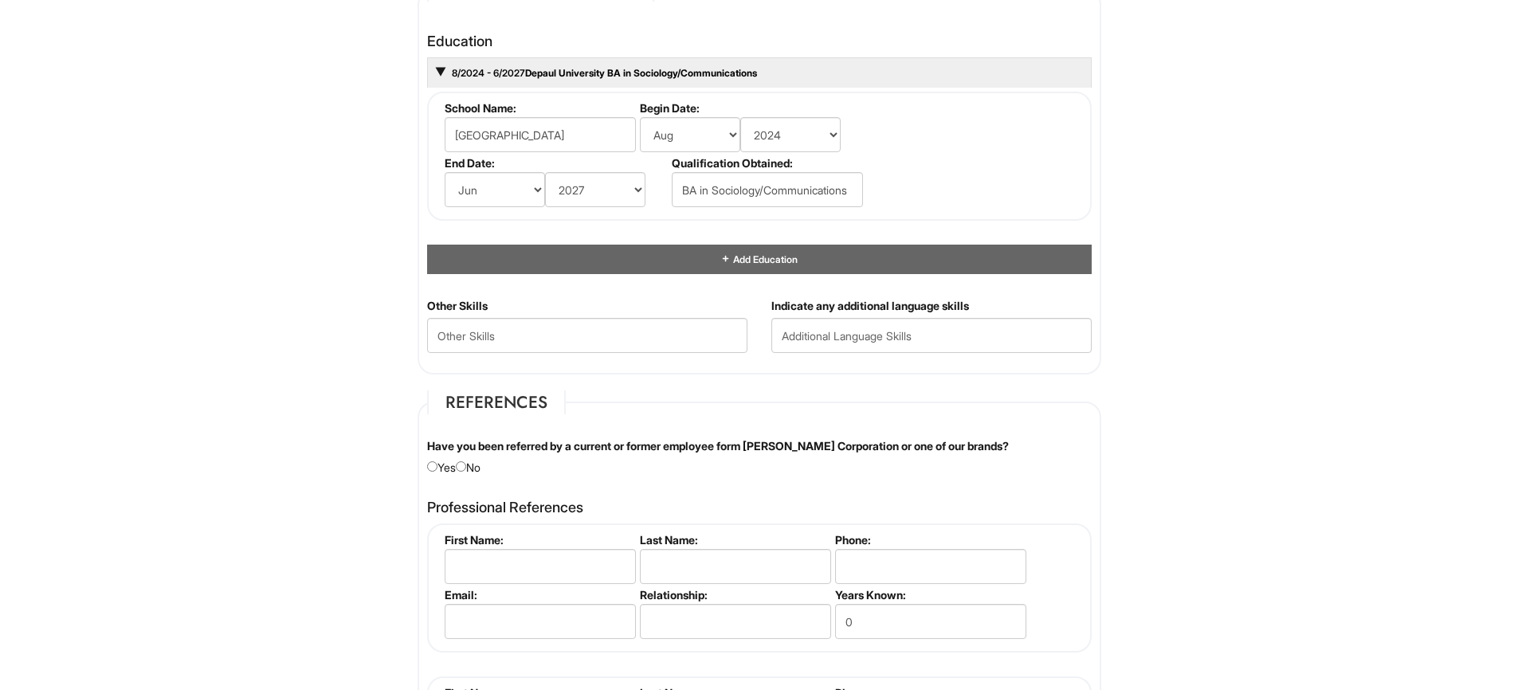
scroll to position [1517, 0]
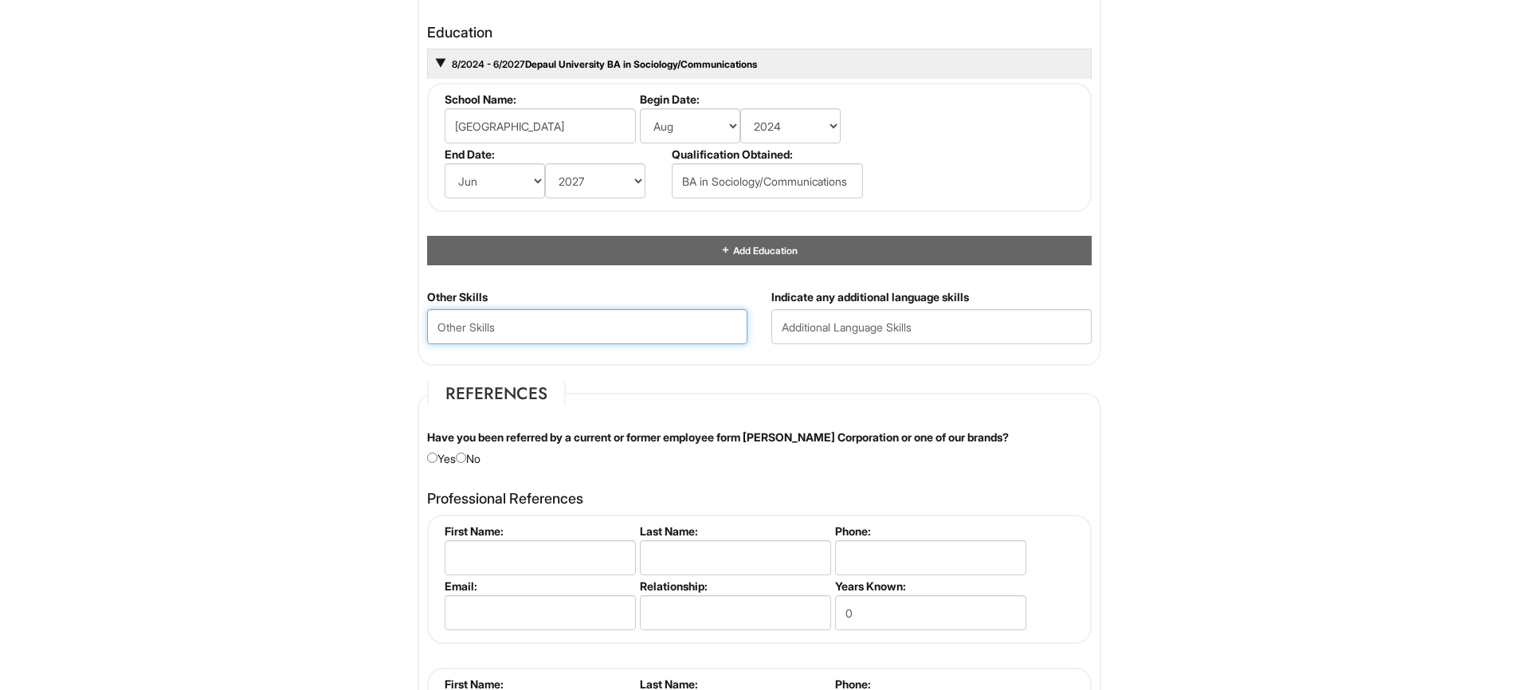
click at [544, 328] on Skills "text" at bounding box center [587, 326] width 320 height 35
click at [587, 281] on div "Education 8/2024 - 6/2027 Depaul University BA in Sociology/Communications Scho…" at bounding box center [759, 153] width 689 height 273
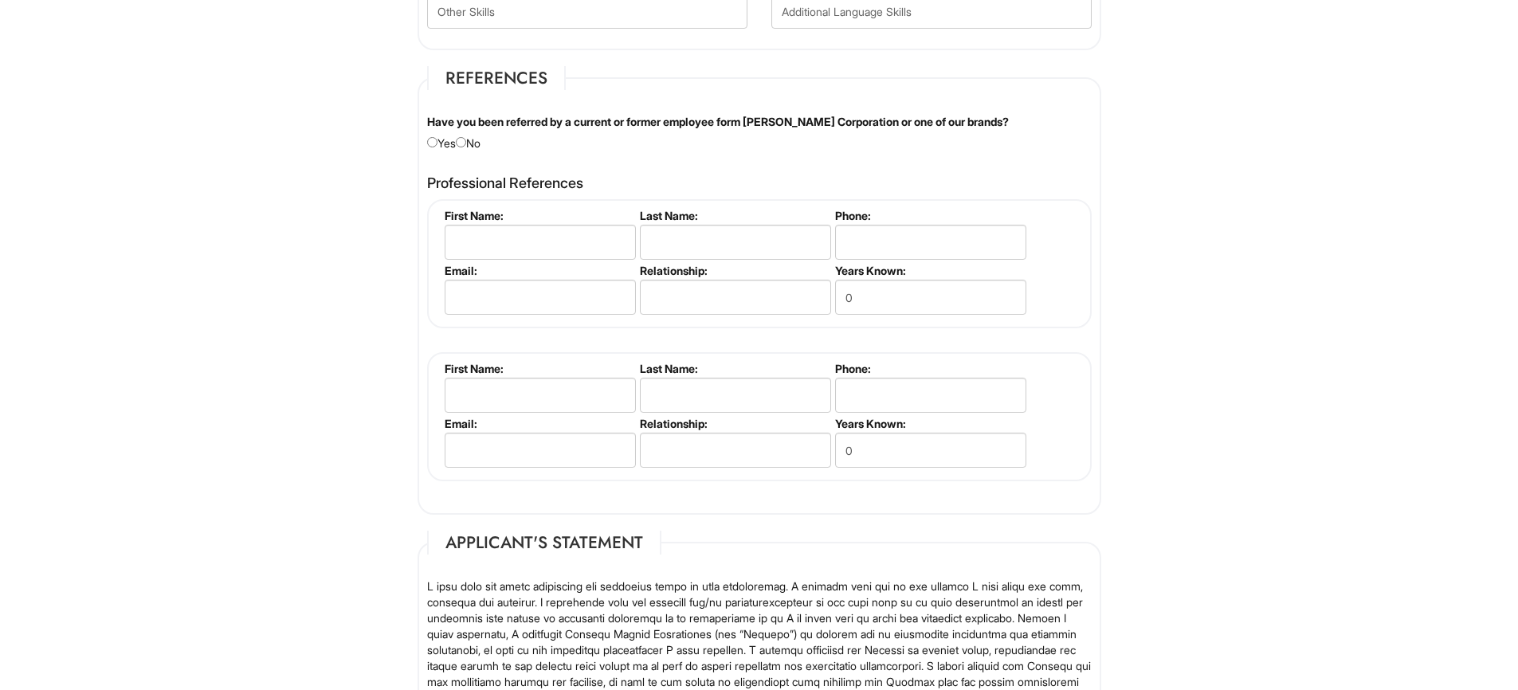
scroll to position [1862, 0]
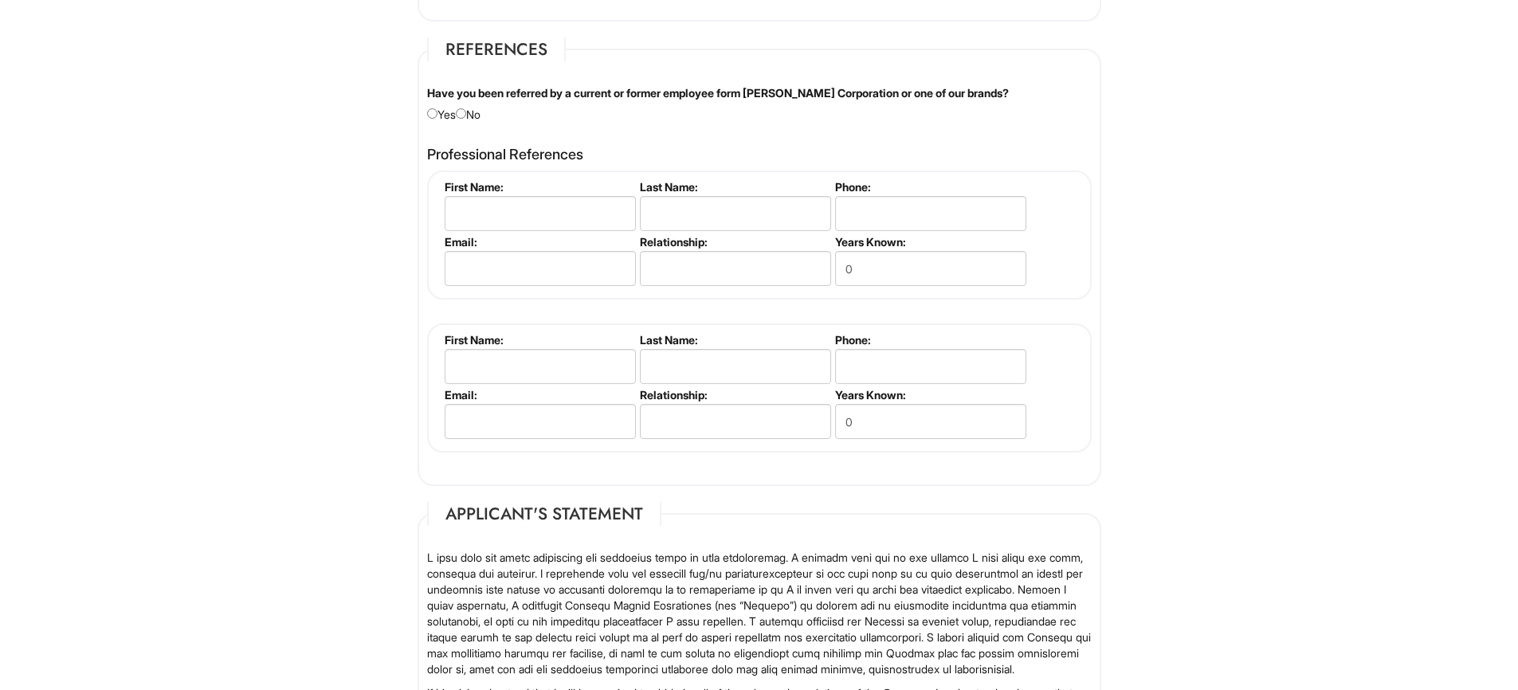
click at [478, 111] on div "Have you been referred by a current or former employee form Giorgio Armani Corp…" at bounding box center [759, 103] width 689 height 37
click at [466, 119] on input "radio" at bounding box center [461, 113] width 10 height 10
radio input "true"
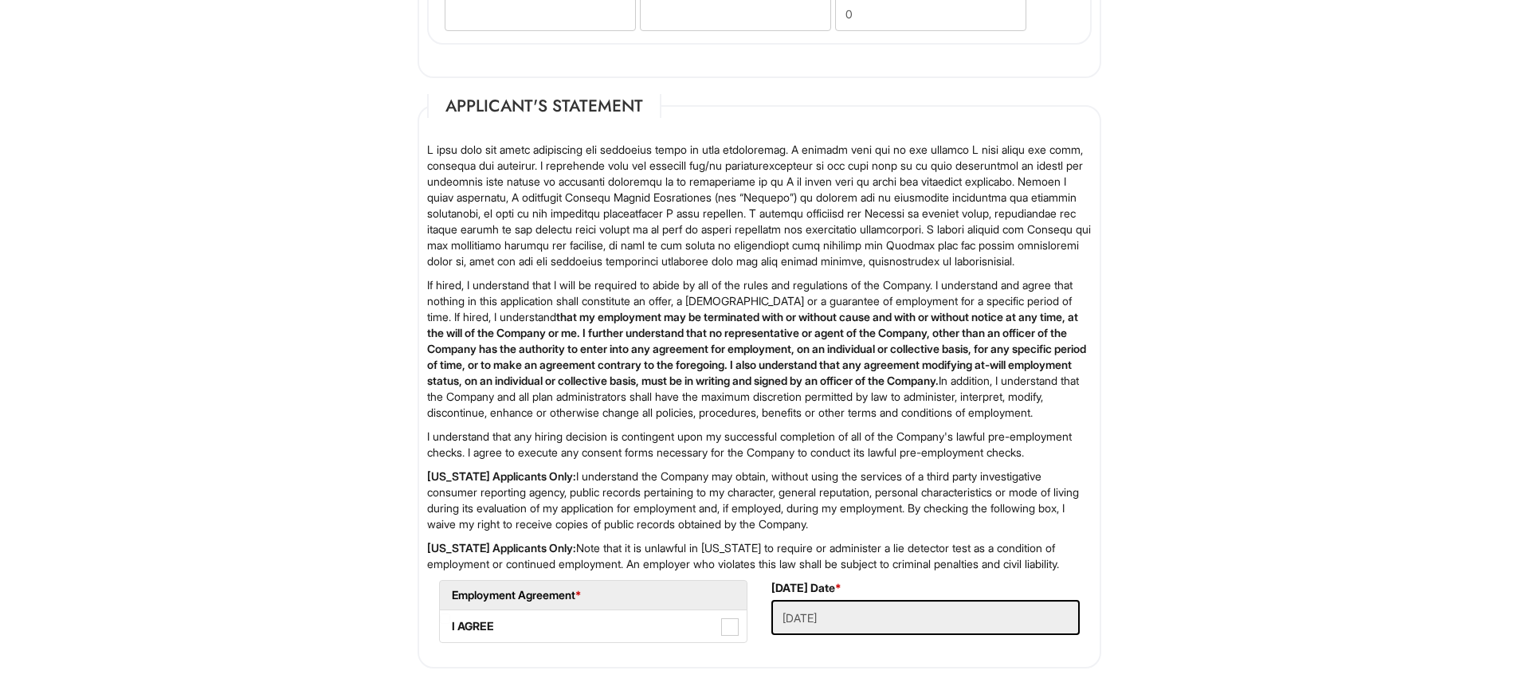
click at [572, 338] on strong "that my employment may be terminated with or without cause and with or without …" at bounding box center [756, 348] width 659 height 77
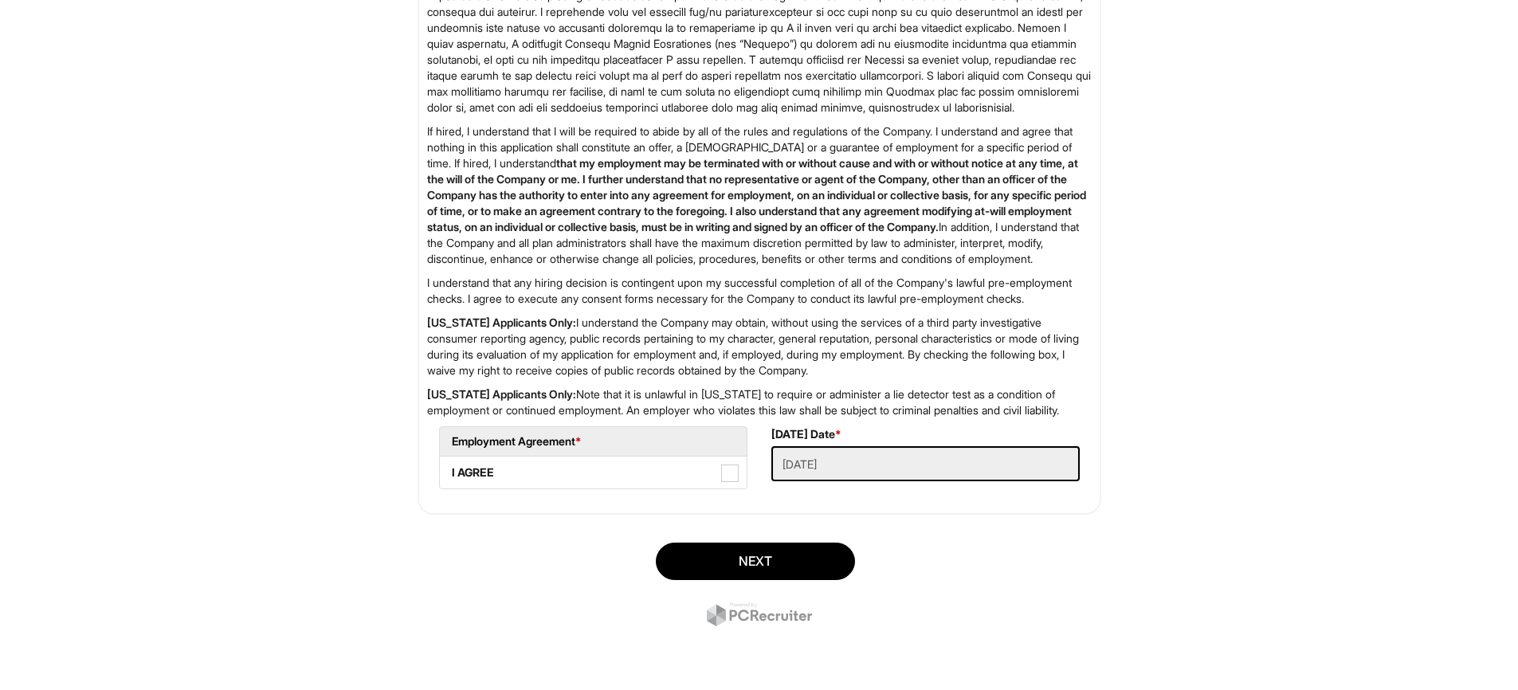
scroll to position [2489, 0]
click at [699, 464] on label "I AGREE" at bounding box center [593, 473] width 307 height 32
click at [450, 464] on AGREE "I AGREE" at bounding box center [445, 465] width 10 height 10
checkbox AGREE "true"
click at [787, 556] on button "Next" at bounding box center [755, 561] width 199 height 37
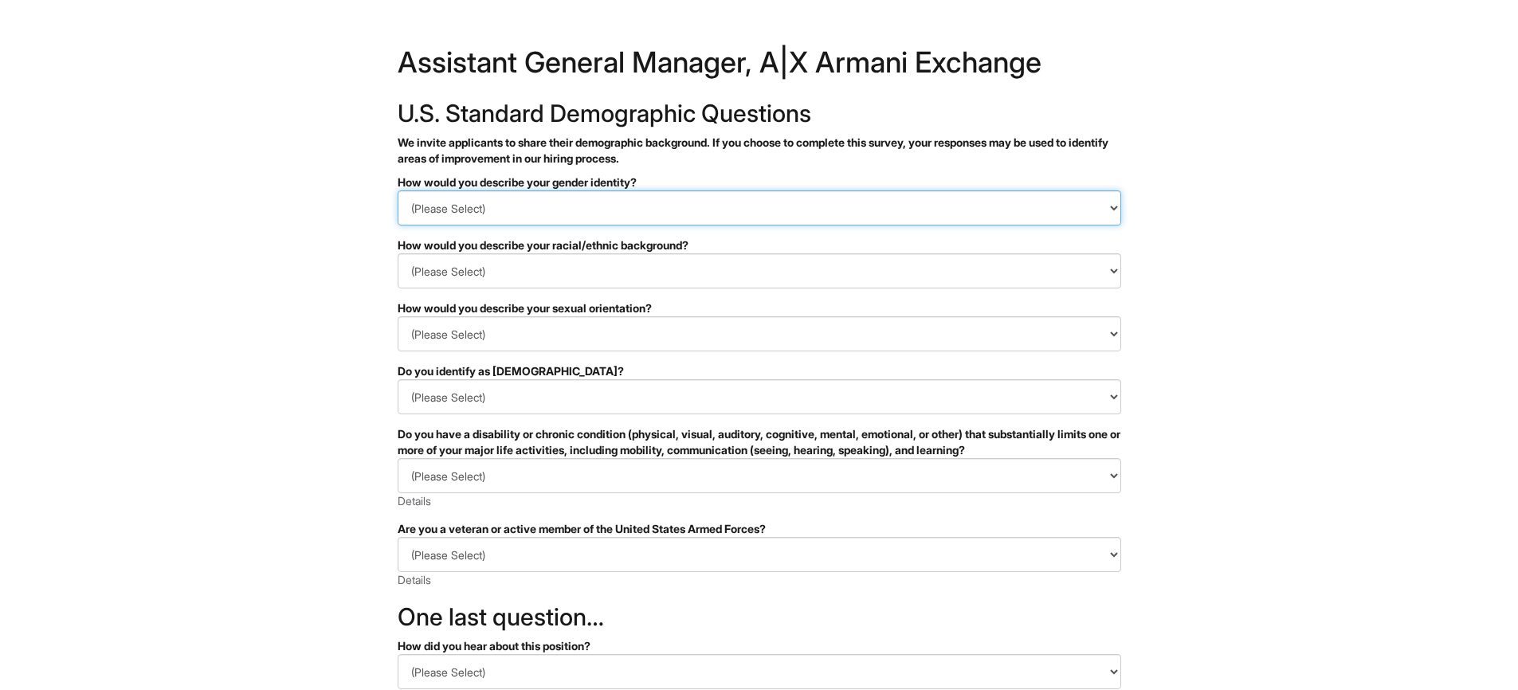
select select "I don't wish to answer"
click option "I don't wish to answer" at bounding box center [0, 0] width 0 height 0
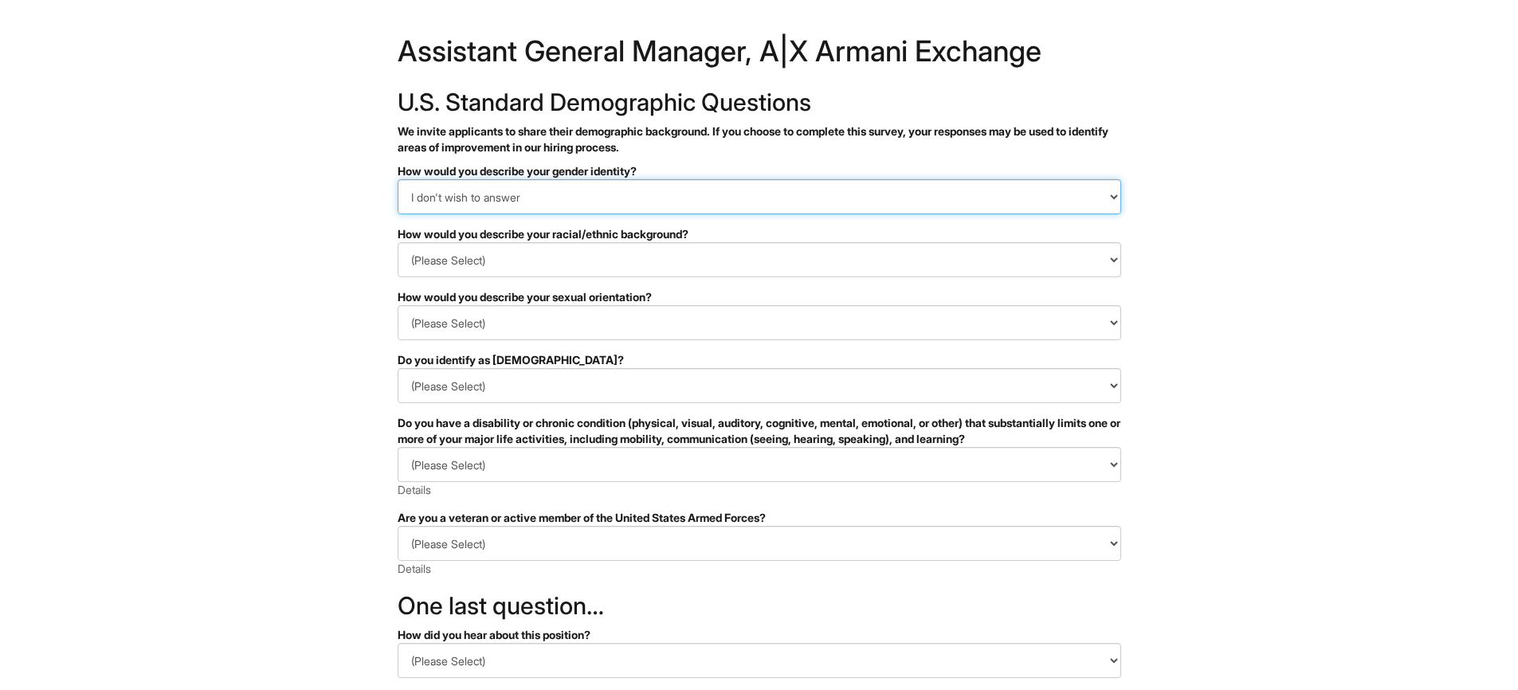
scroll to position [13, 0]
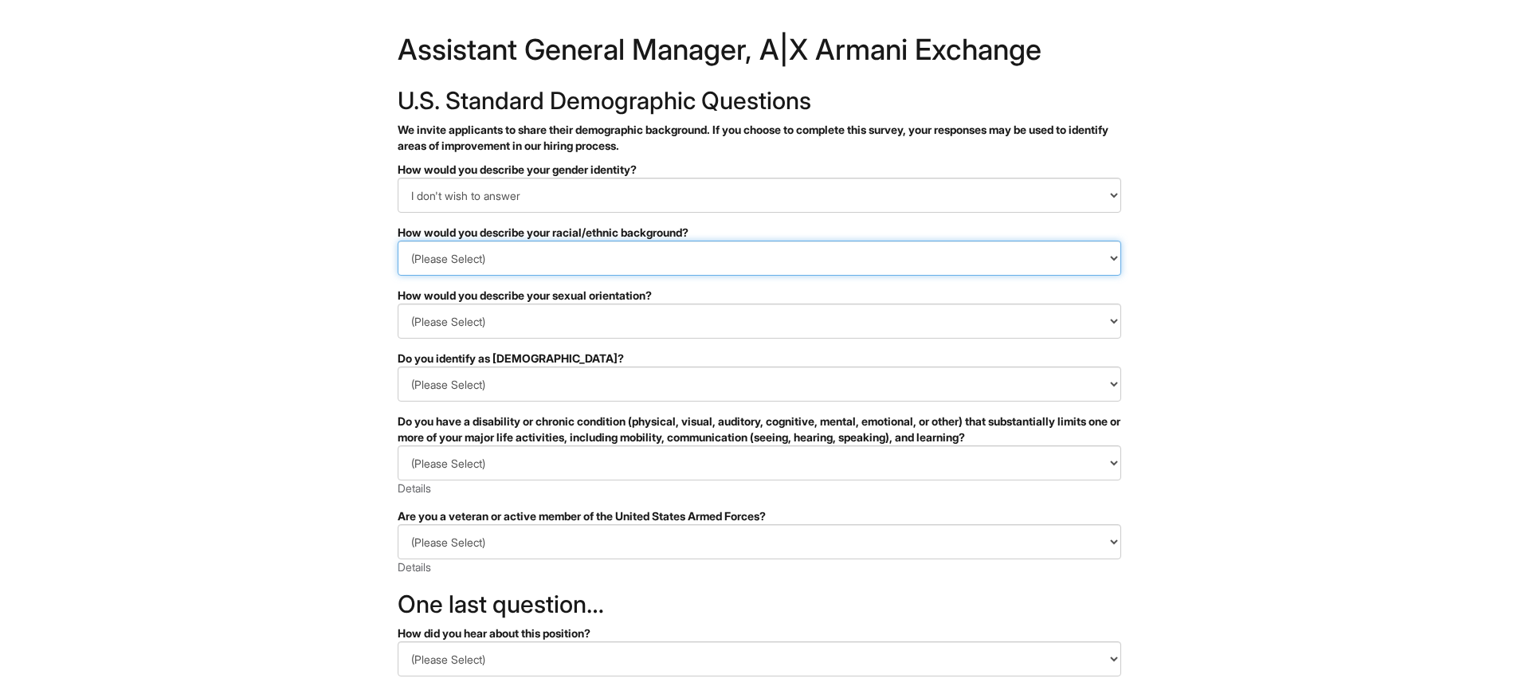
select select "White or European"
click option "White or European" at bounding box center [0, 0] width 0 height 0
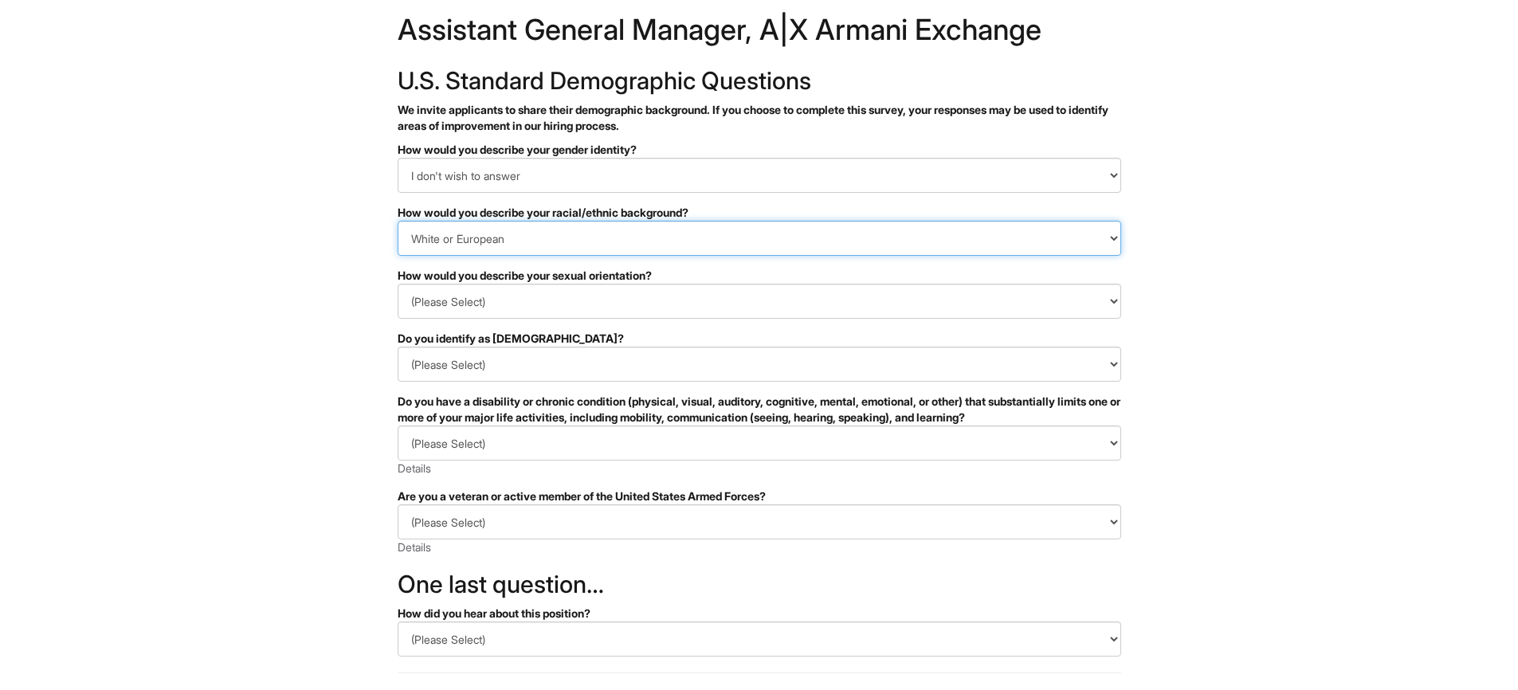
scroll to position [38, 0]
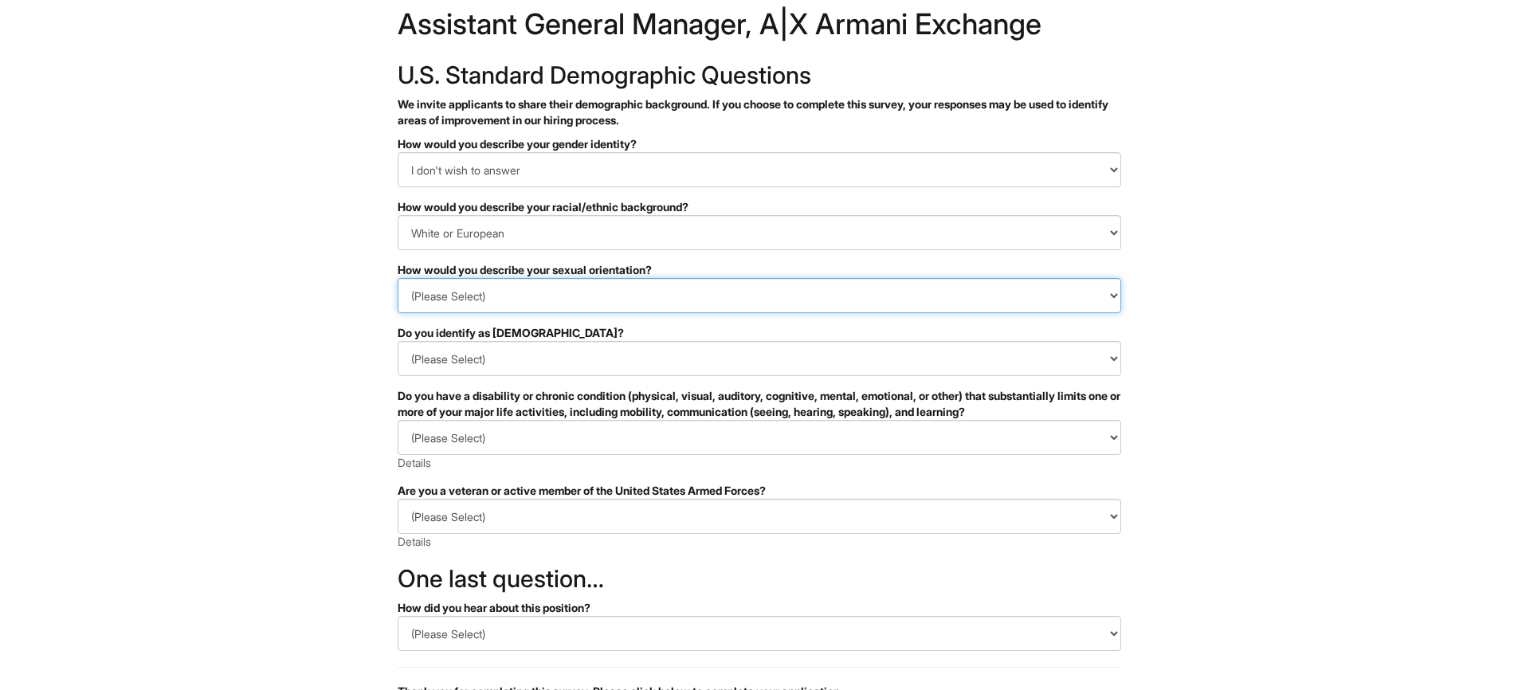
select select "I don't wish to answer"
click option "I don't wish to answer" at bounding box center [0, 0] width 0 height 0
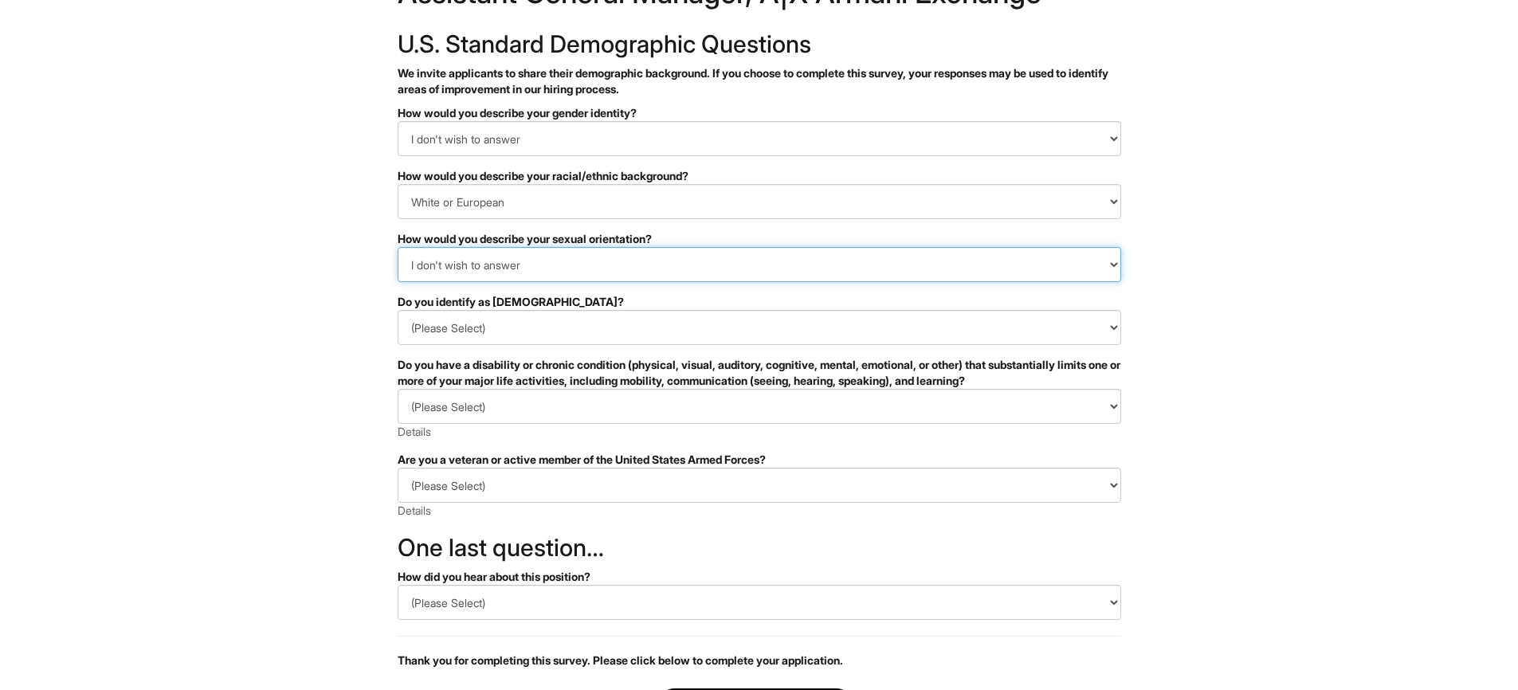
scroll to position [89, 0]
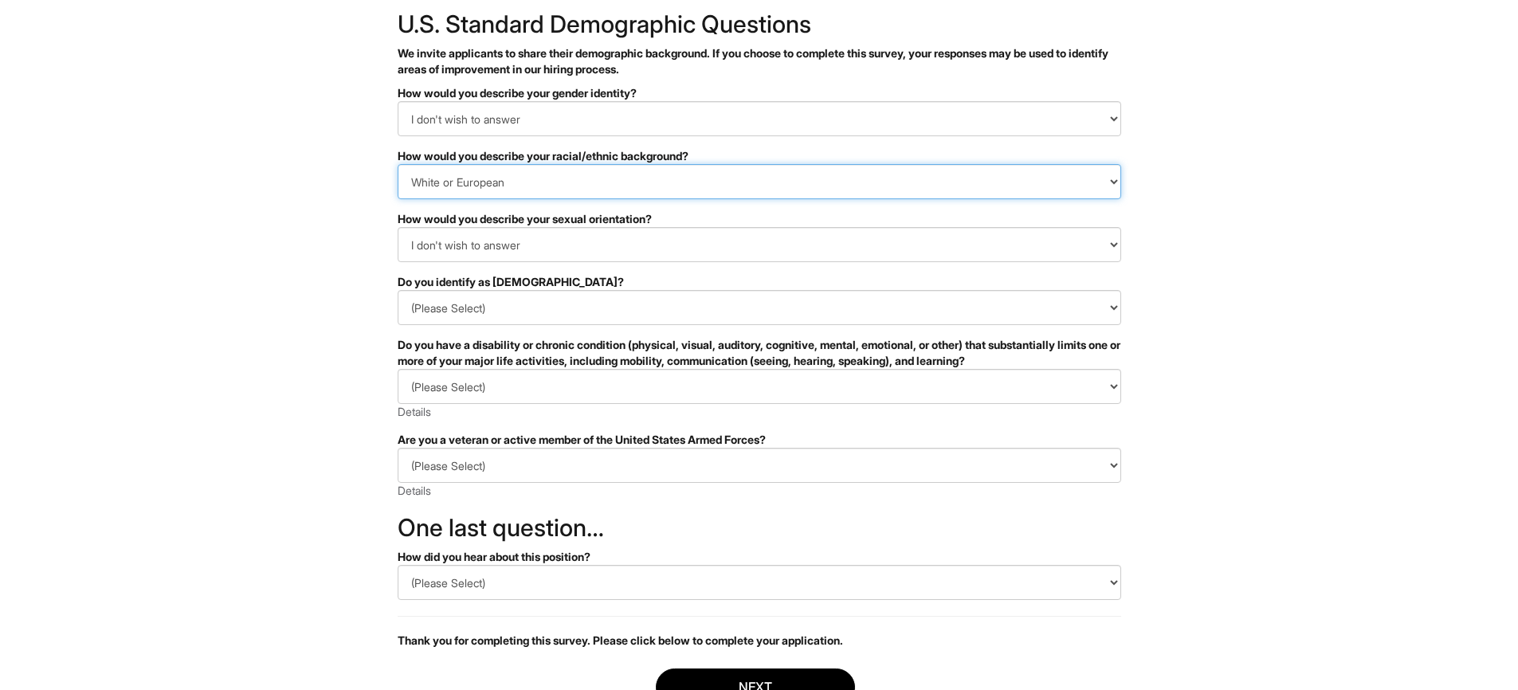
click at [398, 164] on select "(Please Select) [DEMOGRAPHIC_DATA] or of [DEMOGRAPHIC_DATA] descent [DEMOGRAPHI…" at bounding box center [760, 181] width 724 height 35
select select "I don't wish to answer"
click option "I don't wish to answer" at bounding box center [0, 0] width 0 height 0
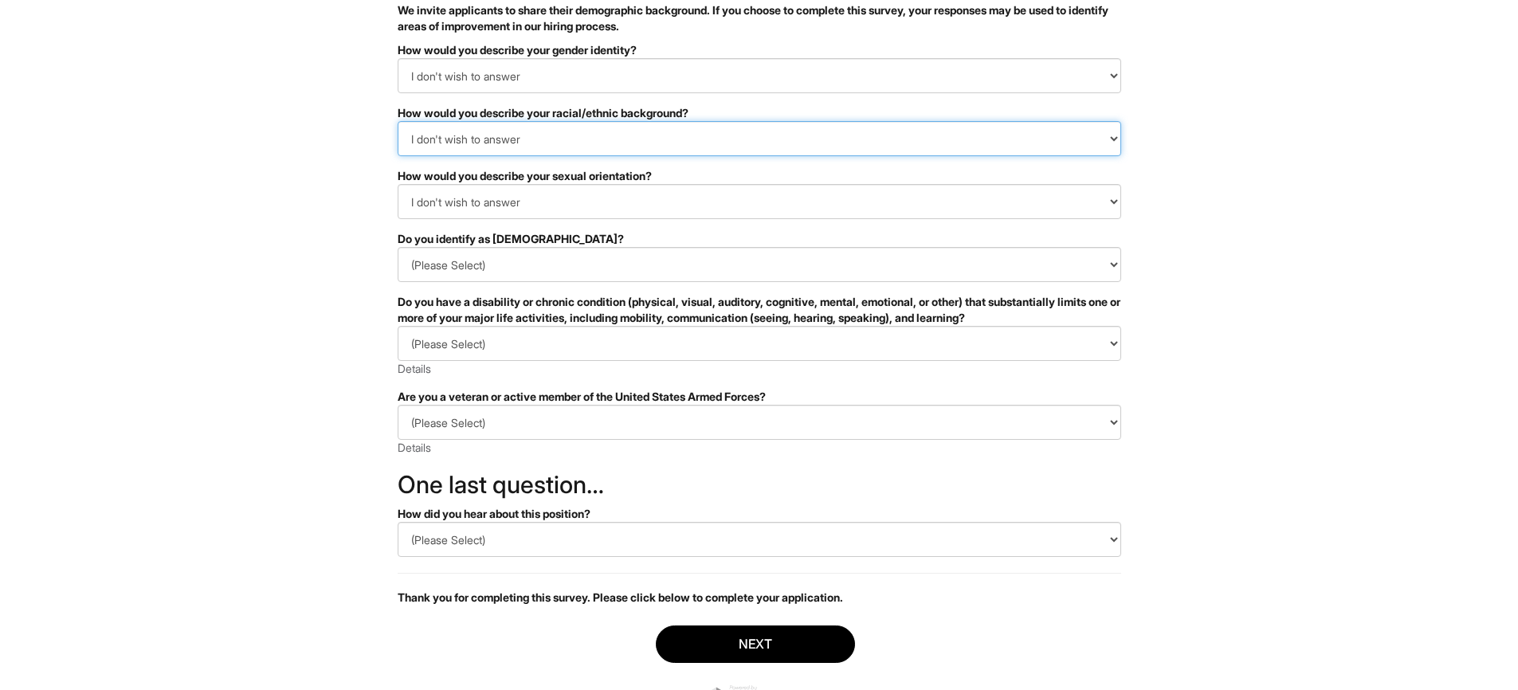
scroll to position [140, 0]
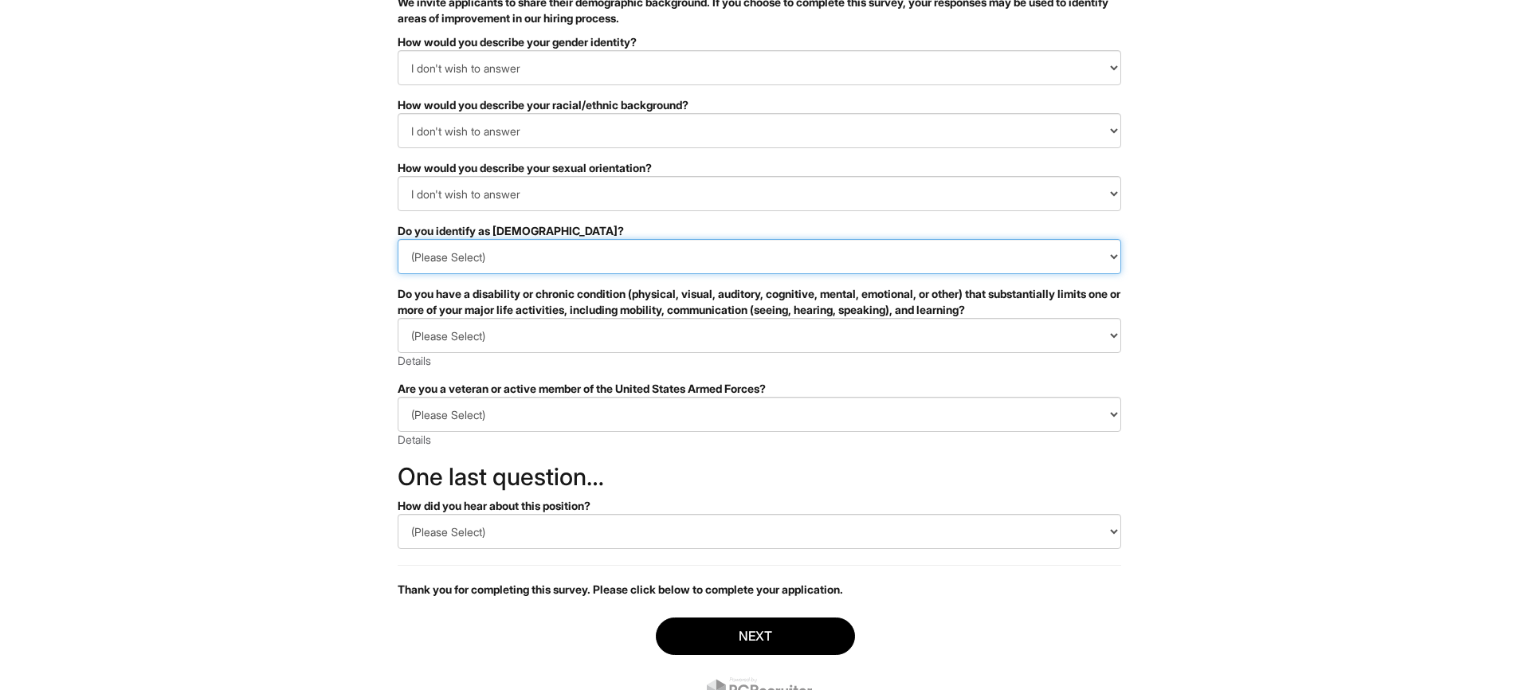
select select "I don't wish to answer"
click option "I don't wish to answer" at bounding box center [0, 0] width 0 height 0
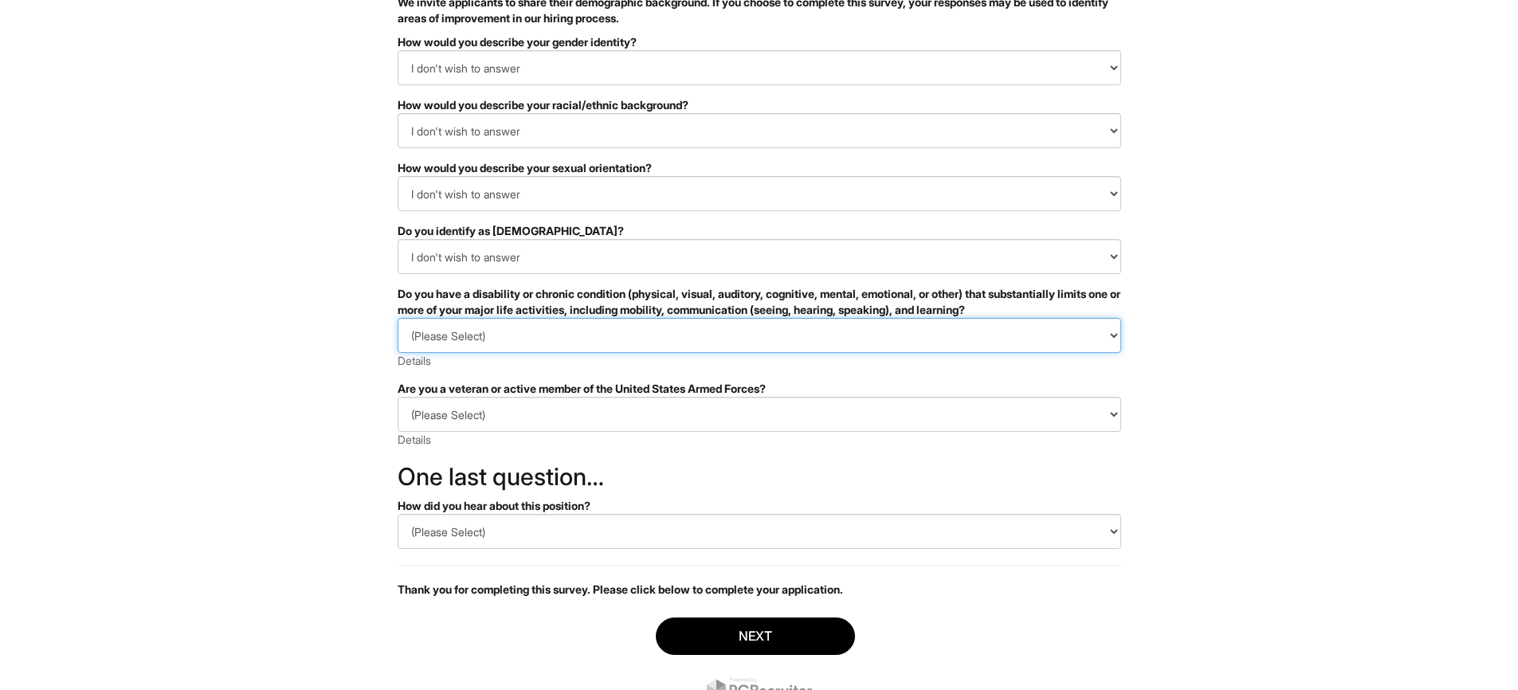
select select "I DON'T WISH TO ANSWER"
click option "I DON'T WISH TO ANSWER" at bounding box center [0, 0] width 0 height 0
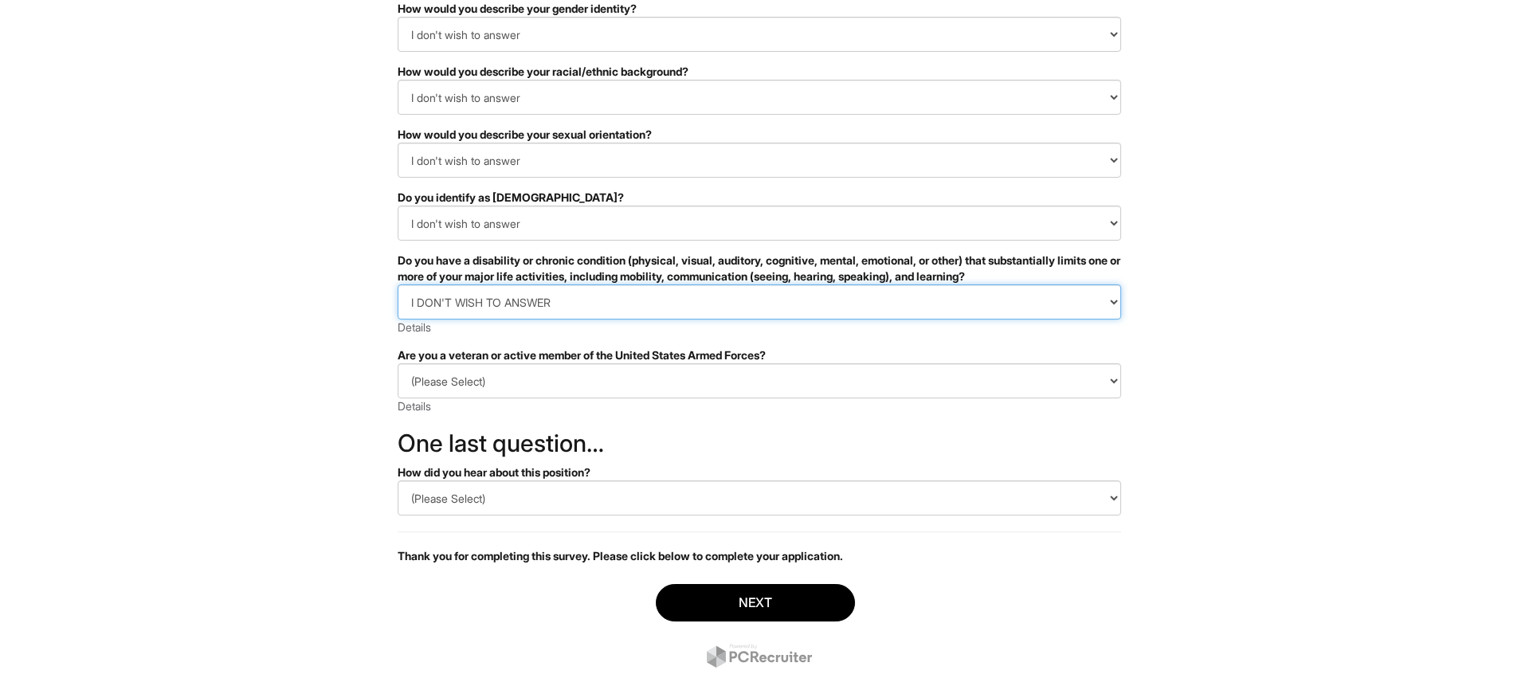
scroll to position [204, 0]
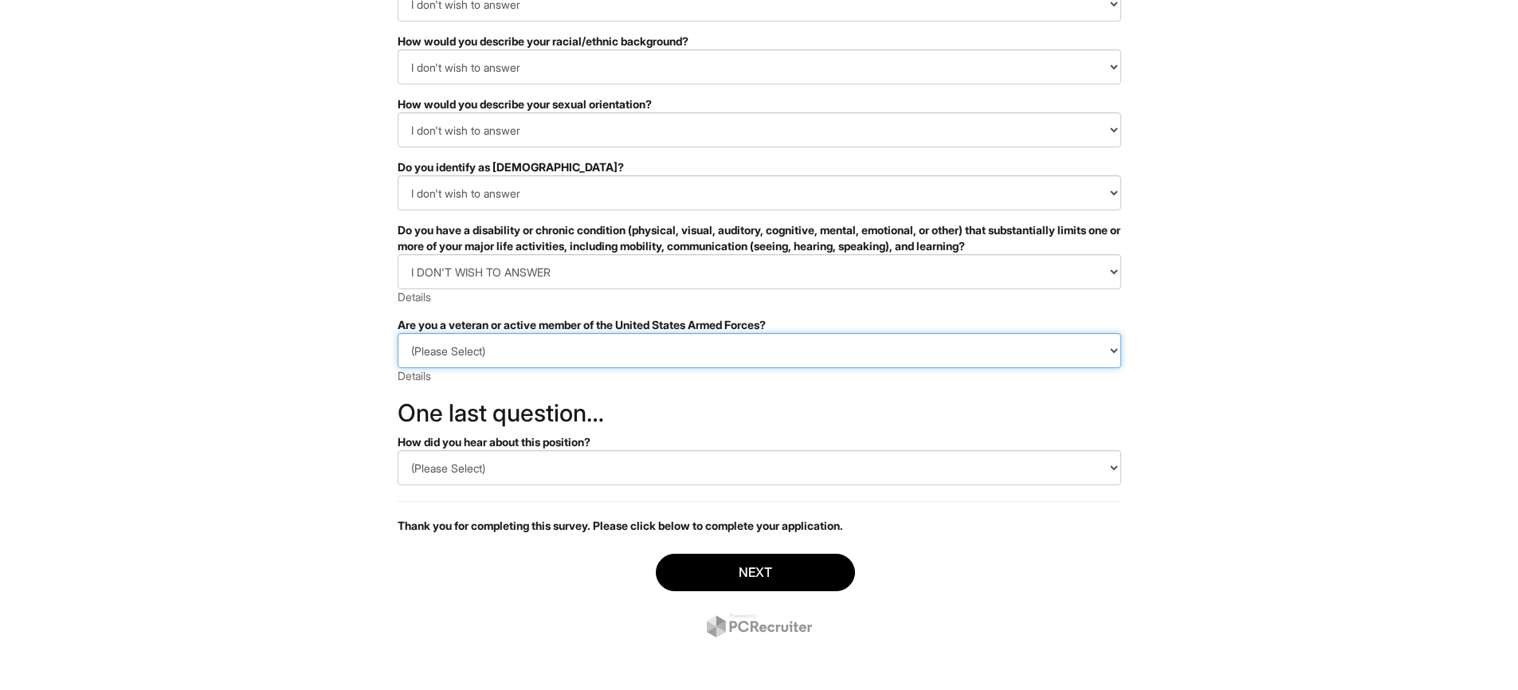
select select "I PREFER NOT TO ANSWER"
click option "I PREFER NOT TO ANSWER" at bounding box center [0, 0] width 0 height 0
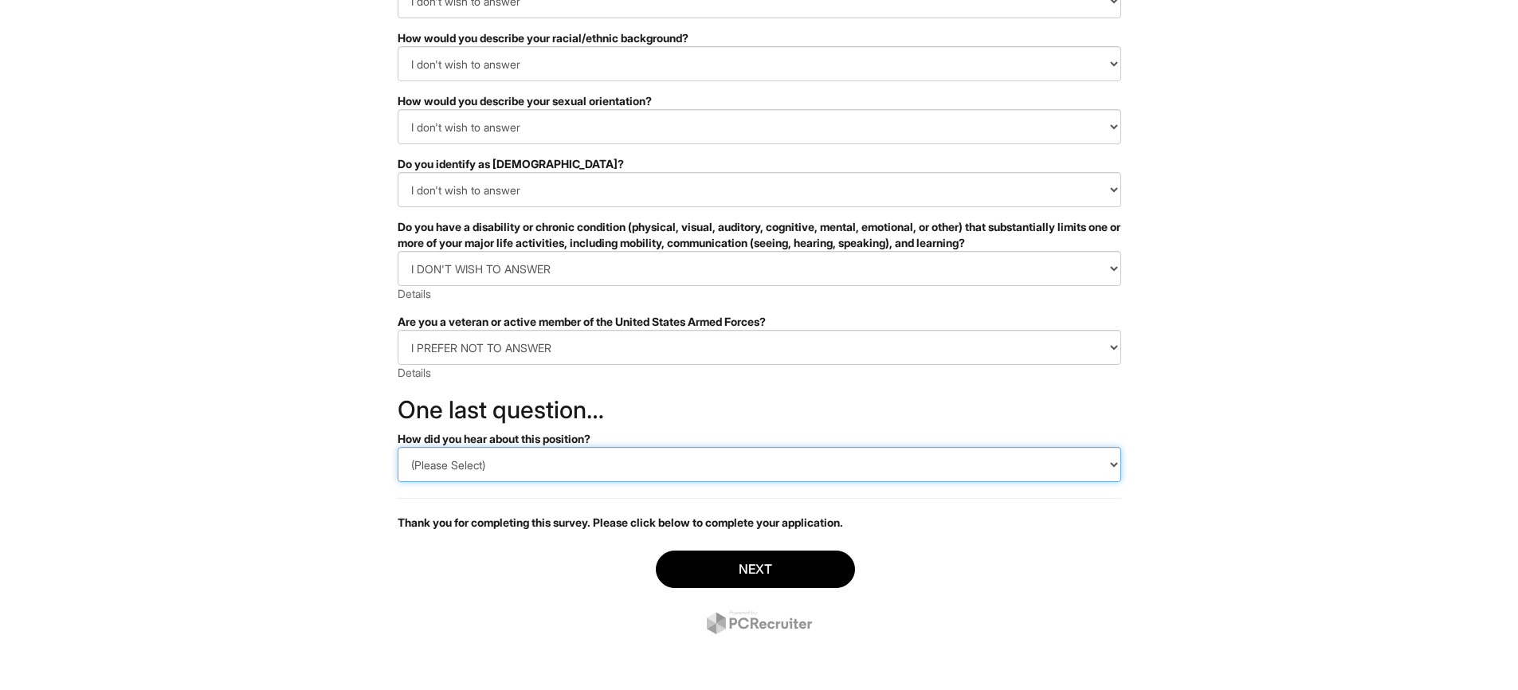
select select "LinkedIn"
click option "LinkedIn" at bounding box center [0, 0] width 0 height 0
click at [328, 392] on html "&nbsp; ✔ 2 3 Assistant General Manager, A|X Armani Exchange U.S. Standard Demog…" at bounding box center [759, 241] width 1518 height 897
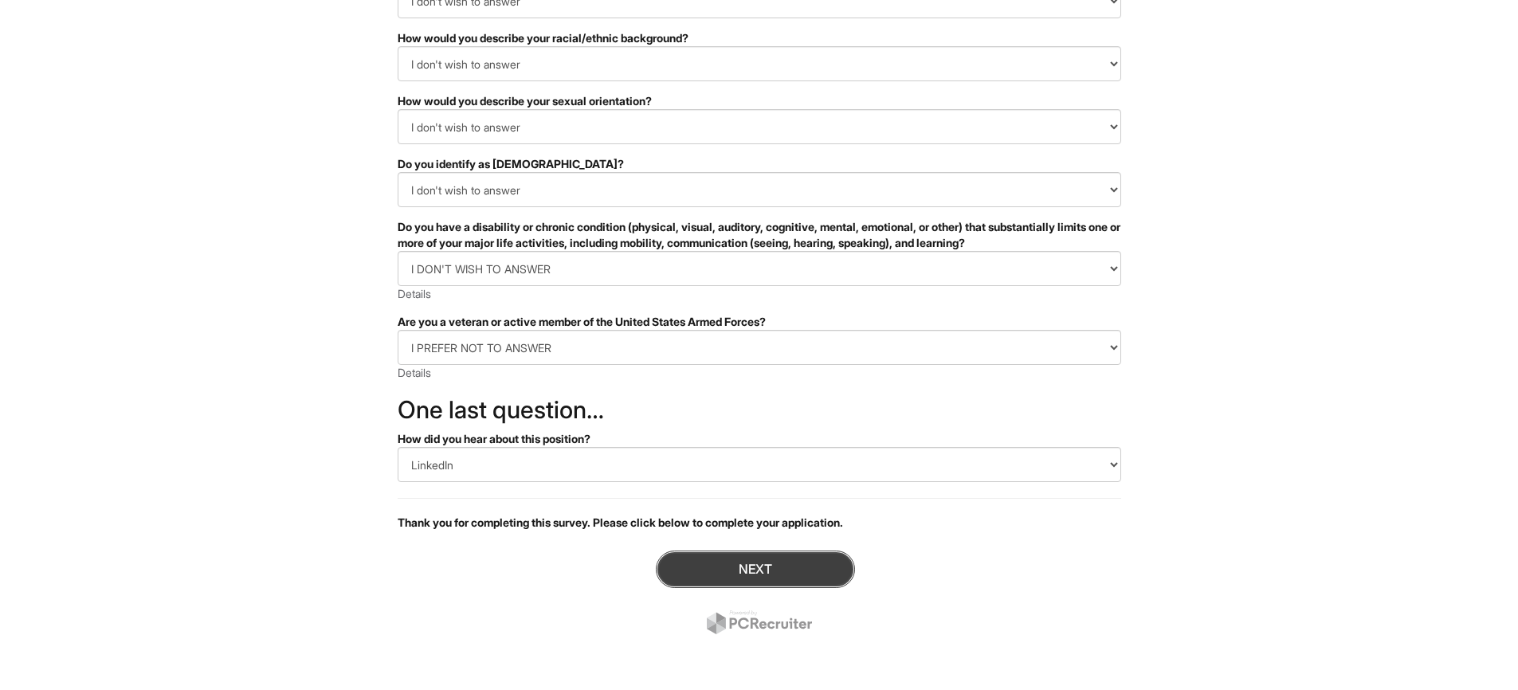
click at [740, 559] on button "Next" at bounding box center [755, 569] width 199 height 37
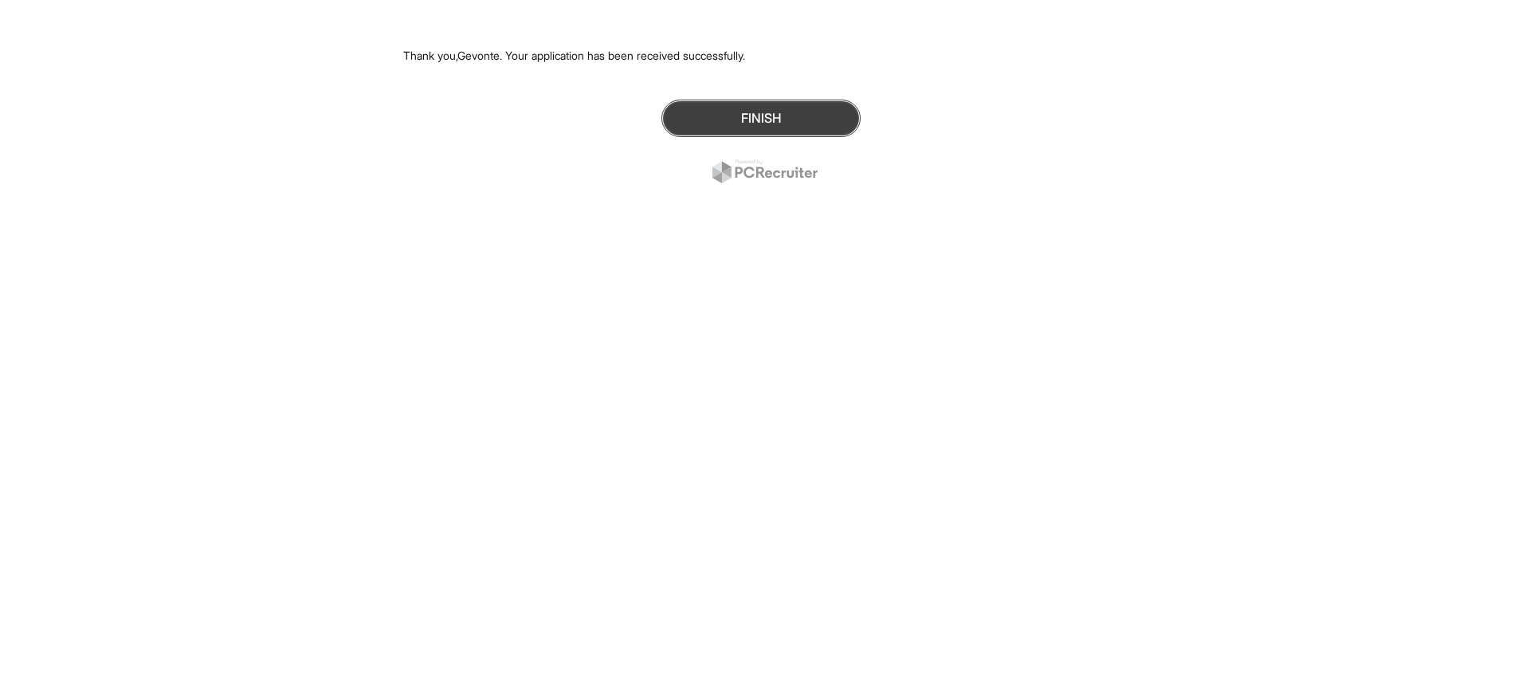
click at [744, 107] on button "Finish" at bounding box center [760, 118] width 199 height 37
